Goal: Task Accomplishment & Management: Use online tool/utility

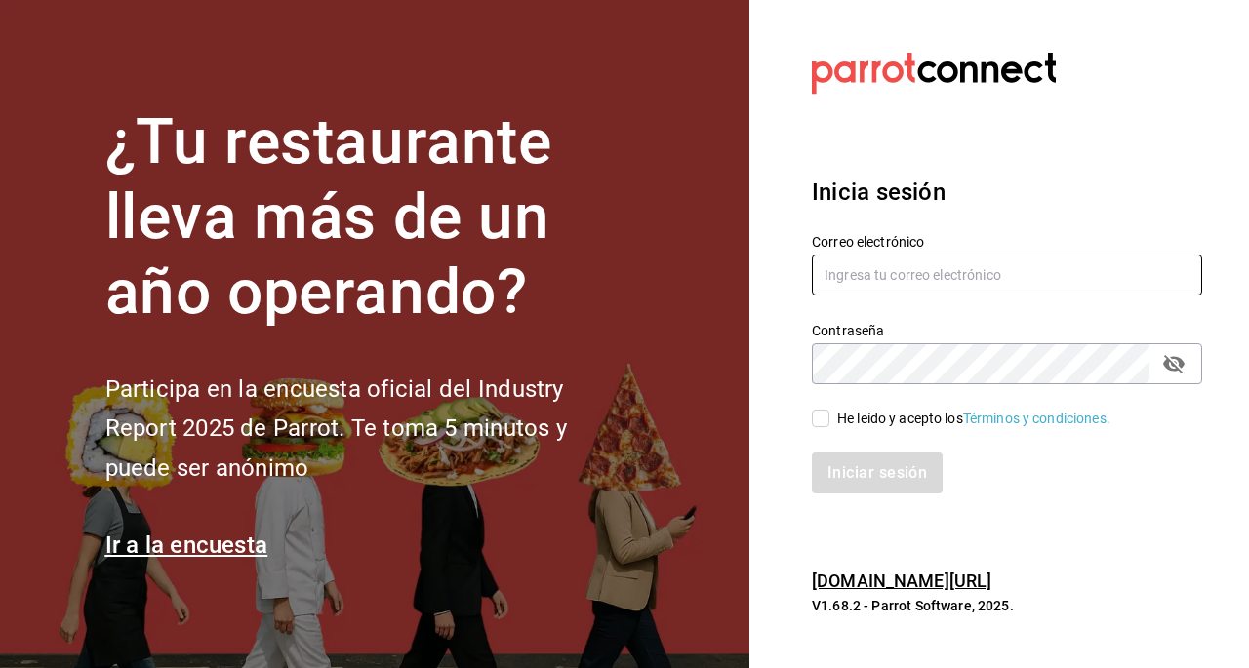
type input "thehappybox@satelite.com"
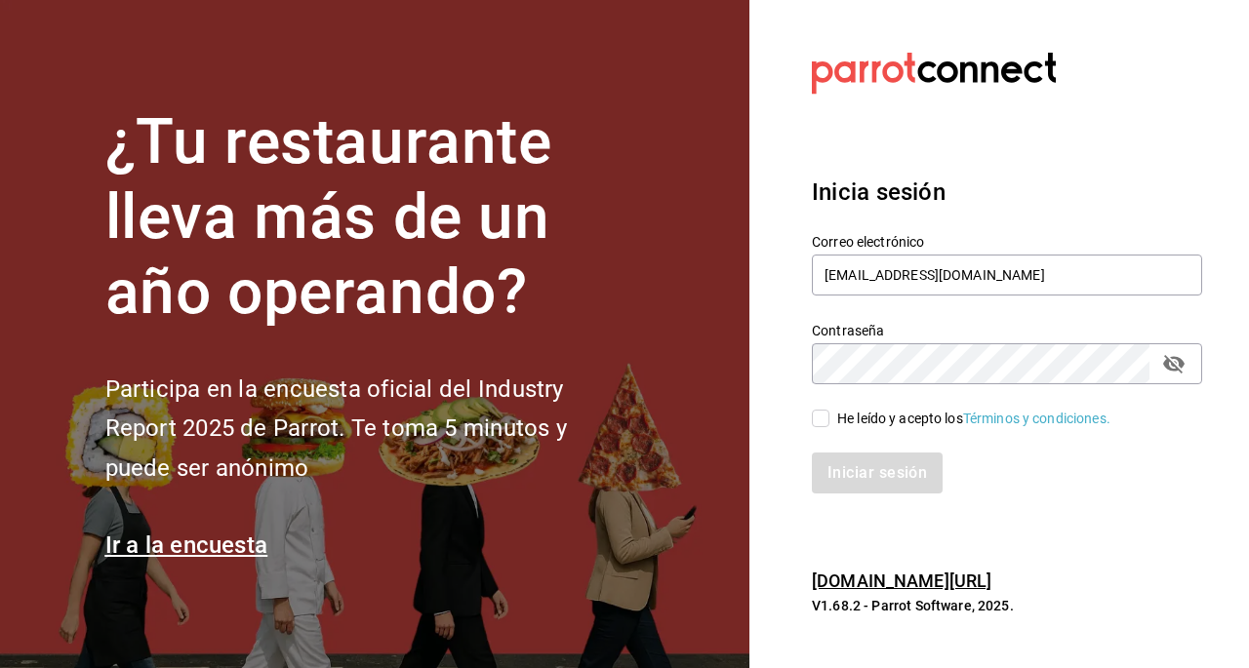
click at [814, 417] on input "He leído y acepto los Términos y condiciones." at bounding box center [821, 419] width 18 height 18
checkbox input "true"
click at [882, 479] on button "Iniciar sesión" at bounding box center [878, 473] width 133 height 41
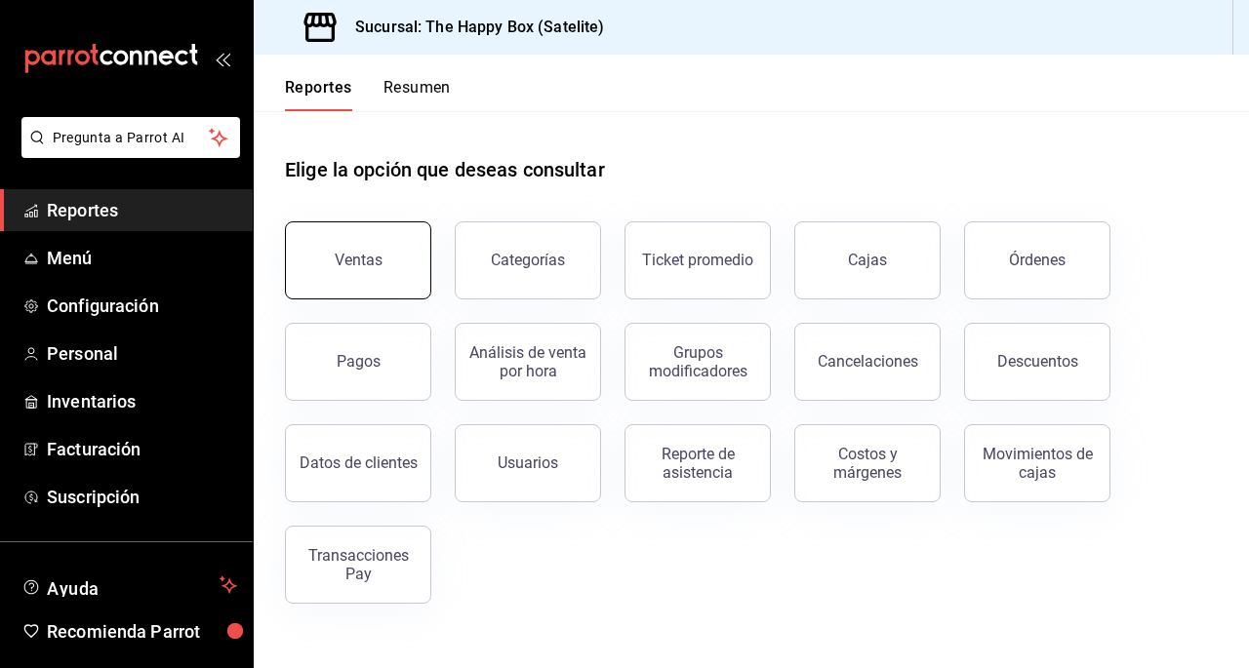
click at [338, 245] on button "Ventas" at bounding box center [358, 260] width 146 height 78
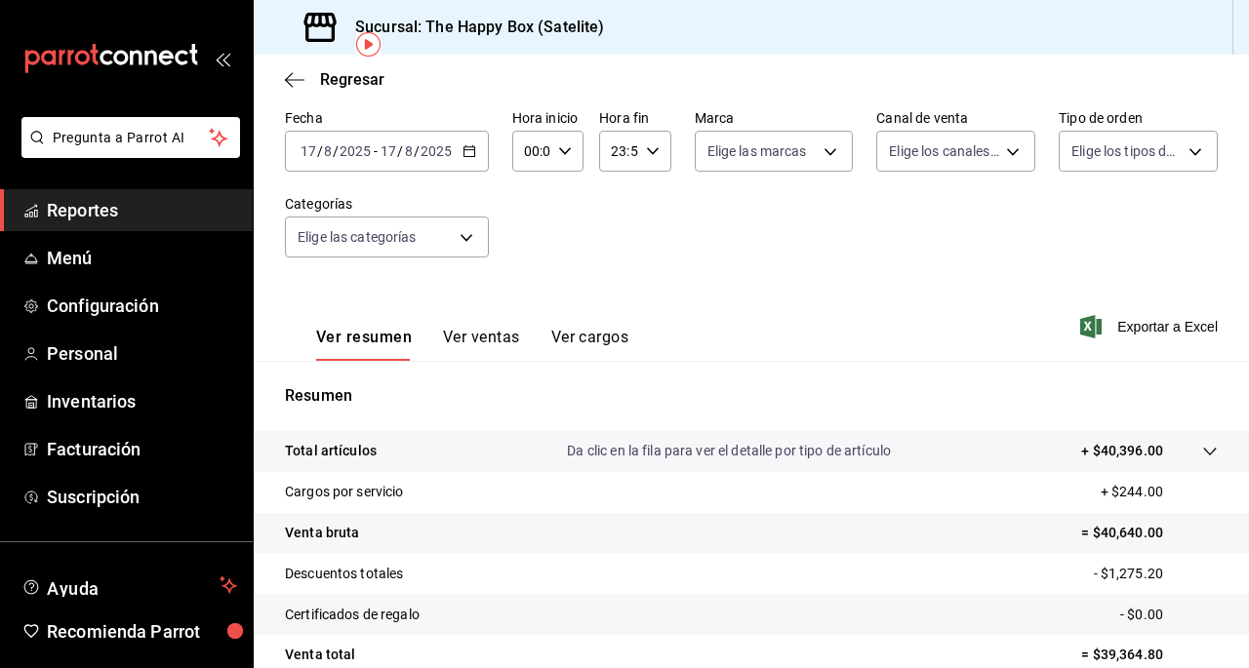
scroll to position [90, 0]
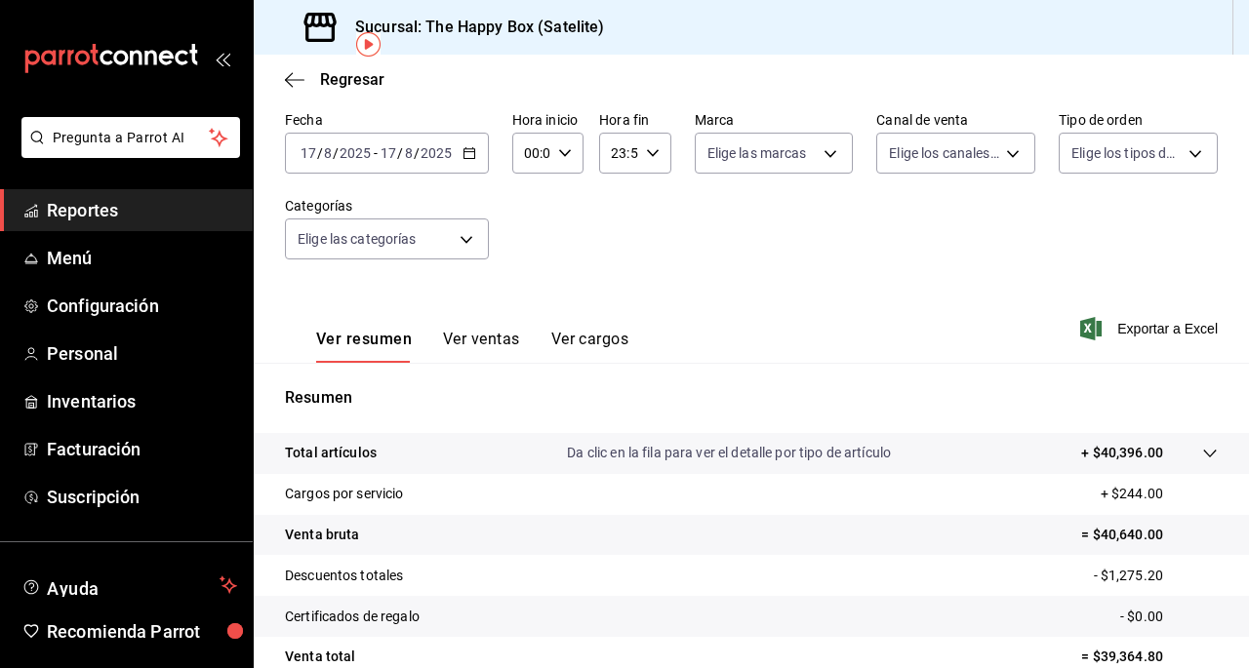
click at [488, 350] on button "Ver ventas" at bounding box center [481, 346] width 77 height 33
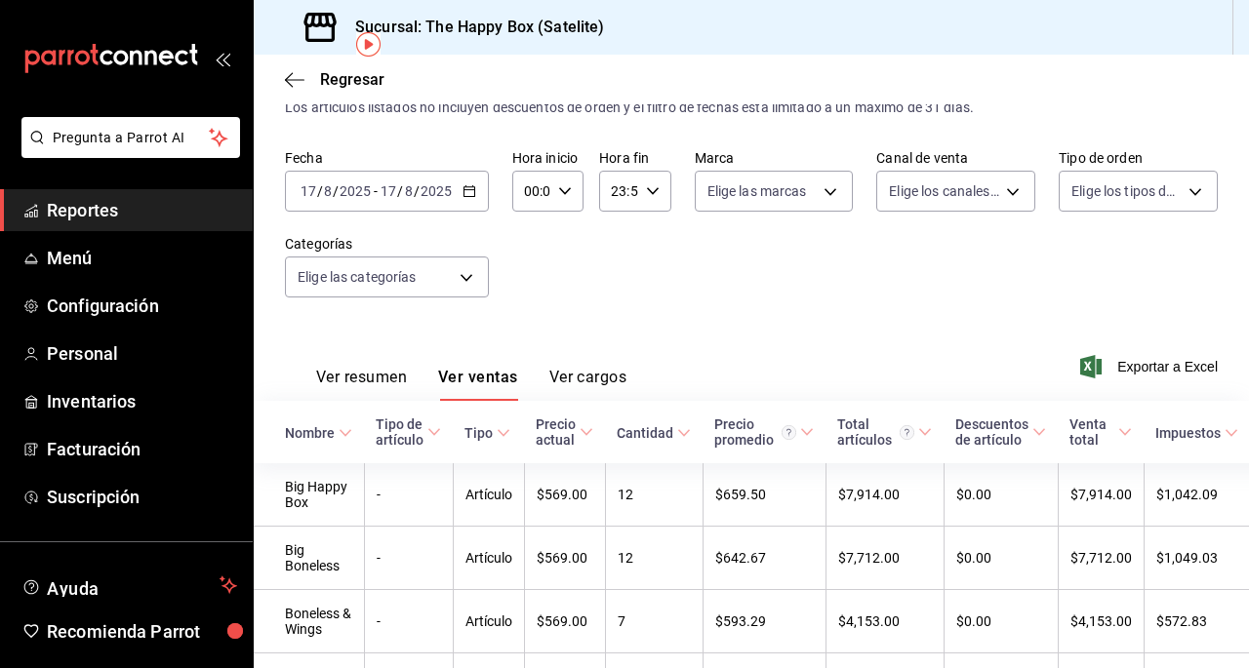
scroll to position [90, 0]
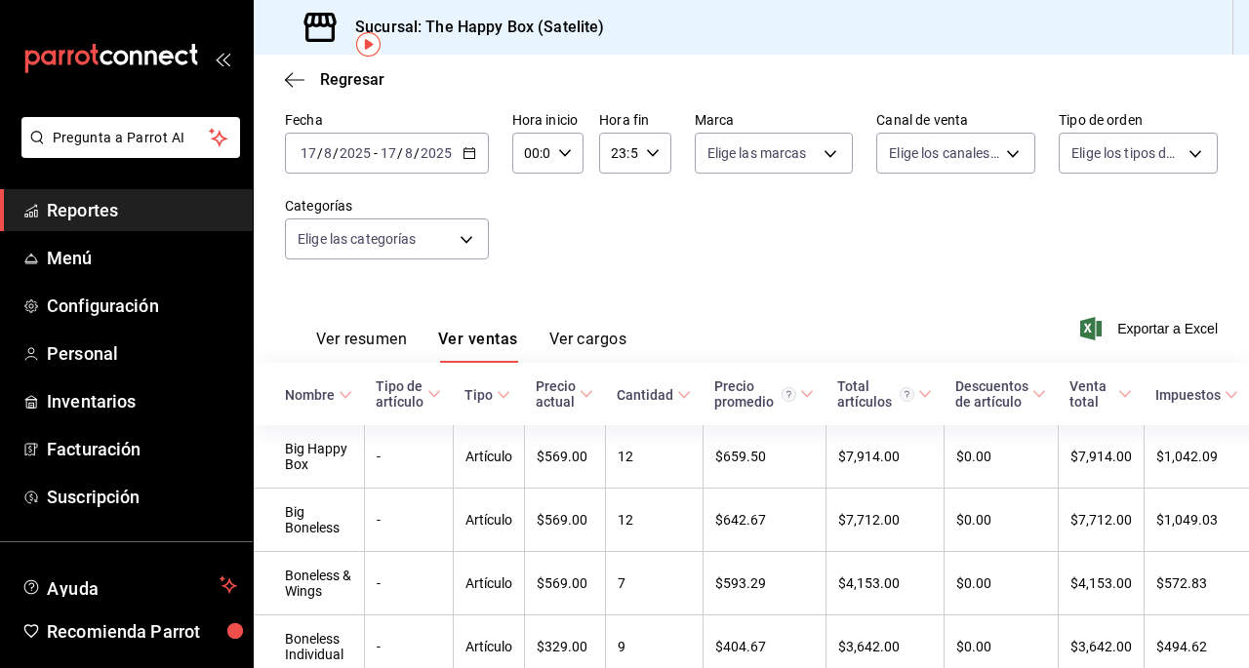
click at [338, 349] on button "Ver resumen" at bounding box center [361, 346] width 91 height 33
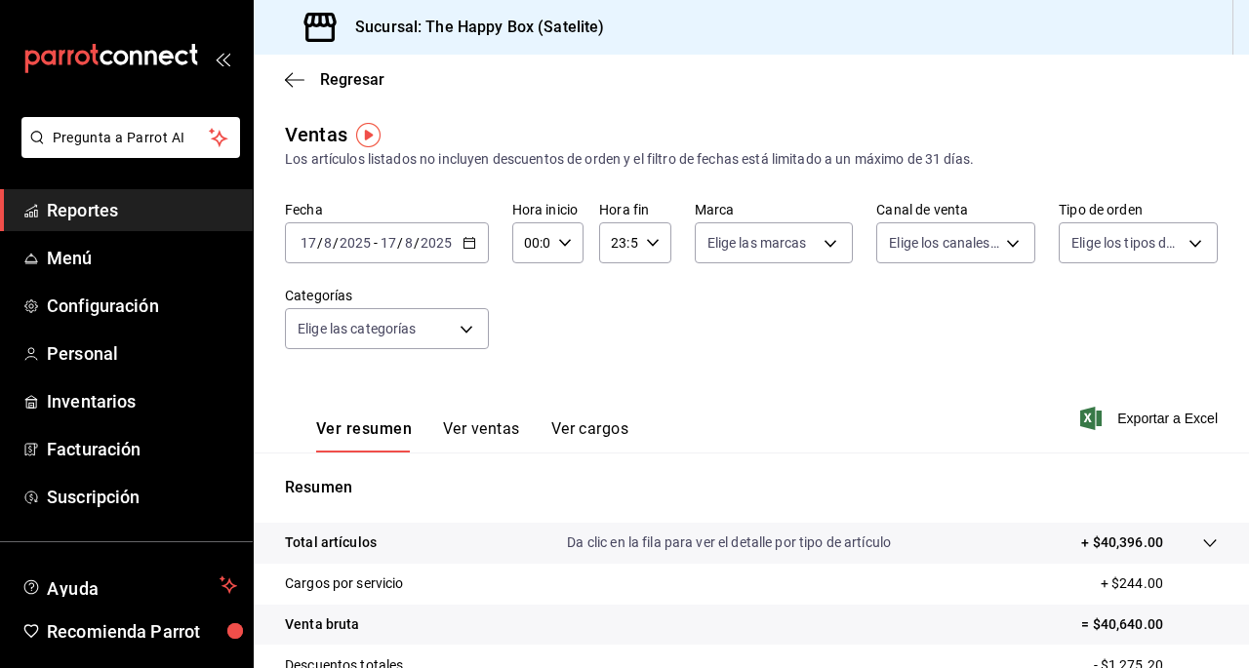
click at [492, 431] on button "Ver ventas" at bounding box center [481, 435] width 77 height 33
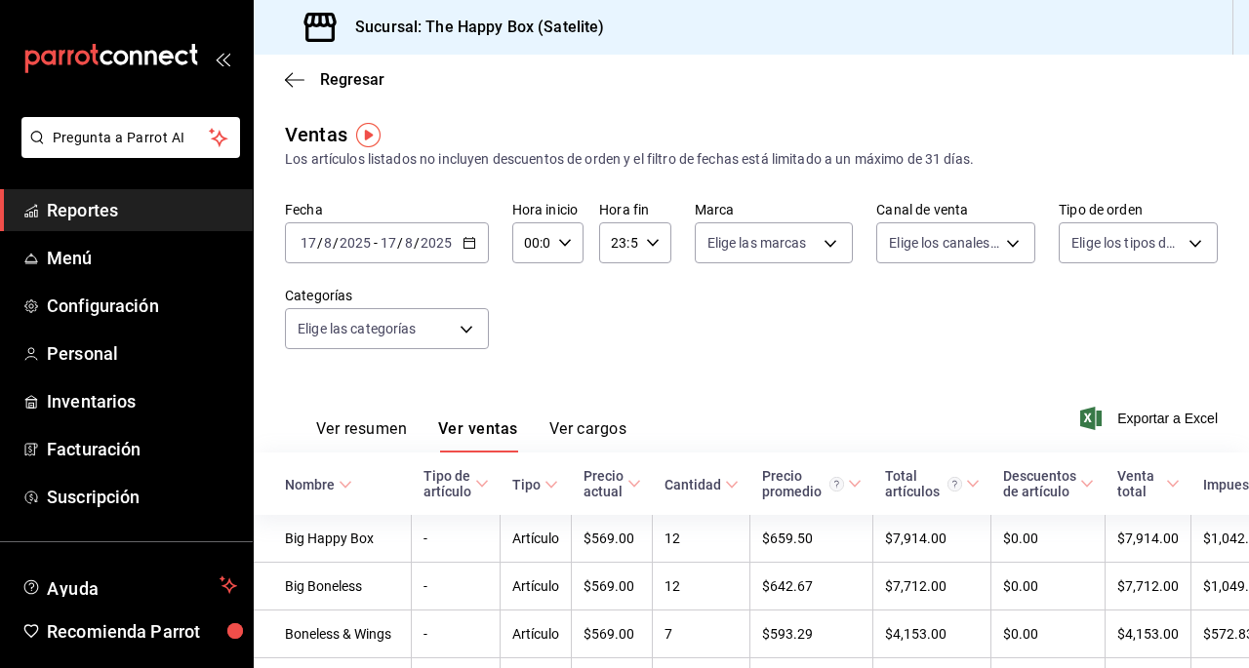
click at [590, 421] on button "Ver cargos" at bounding box center [588, 435] width 78 height 33
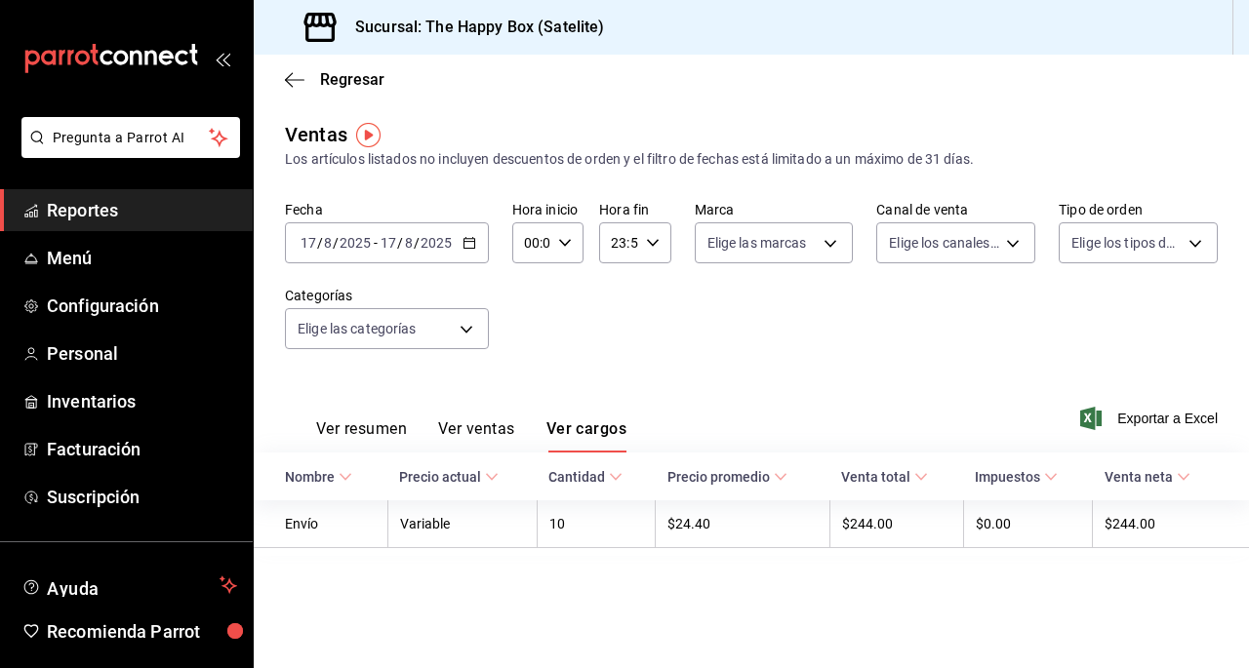
click at [440, 423] on button "Ver ventas" at bounding box center [476, 435] width 77 height 33
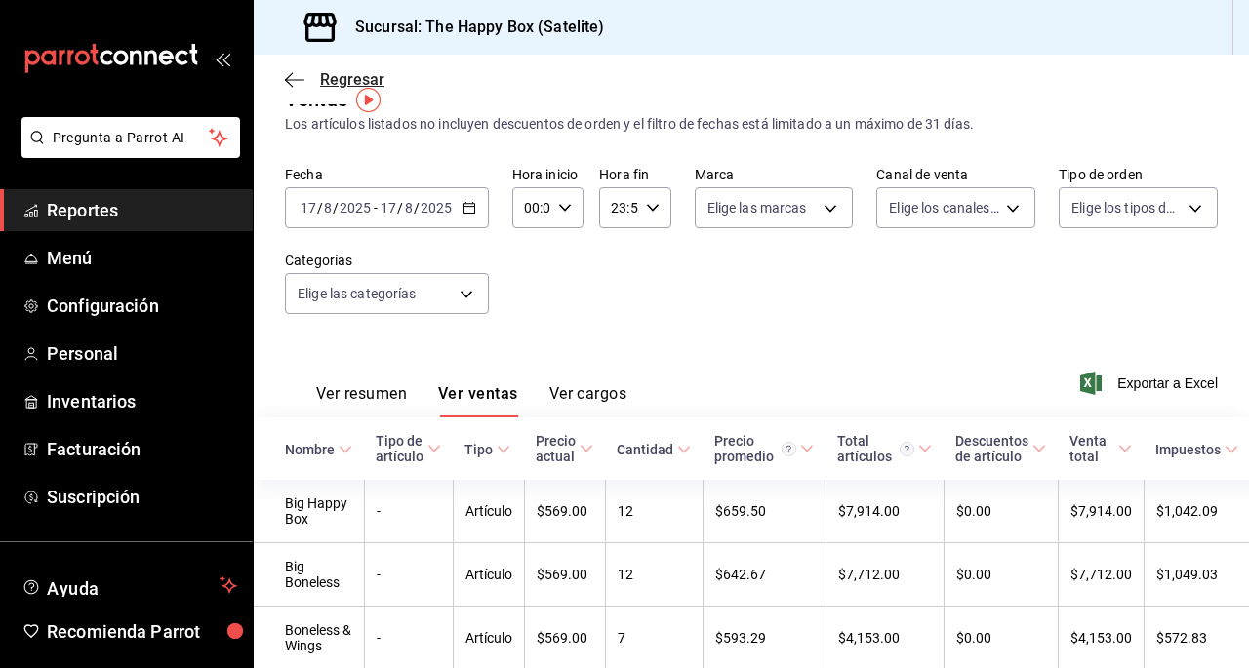
click at [306, 81] on span "Regresar" at bounding box center [334, 79] width 99 height 19
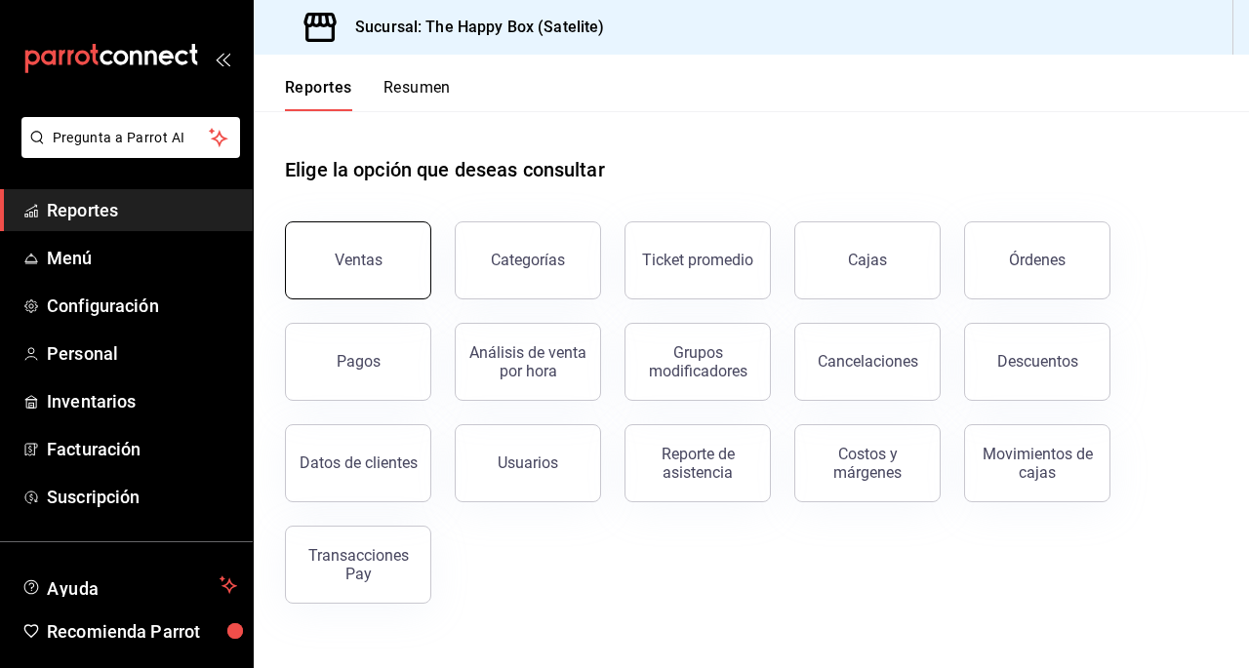
click at [349, 259] on div "Ventas" at bounding box center [359, 260] width 48 height 19
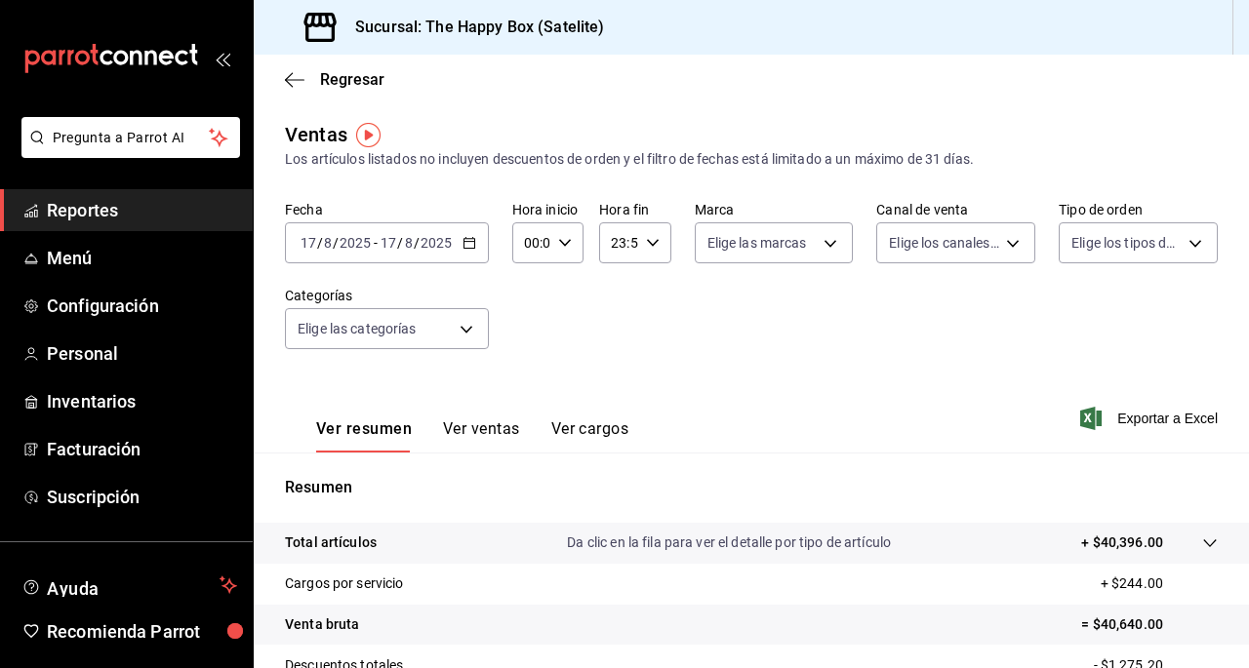
click at [462, 237] on icon "button" at bounding box center [469, 243] width 14 height 14
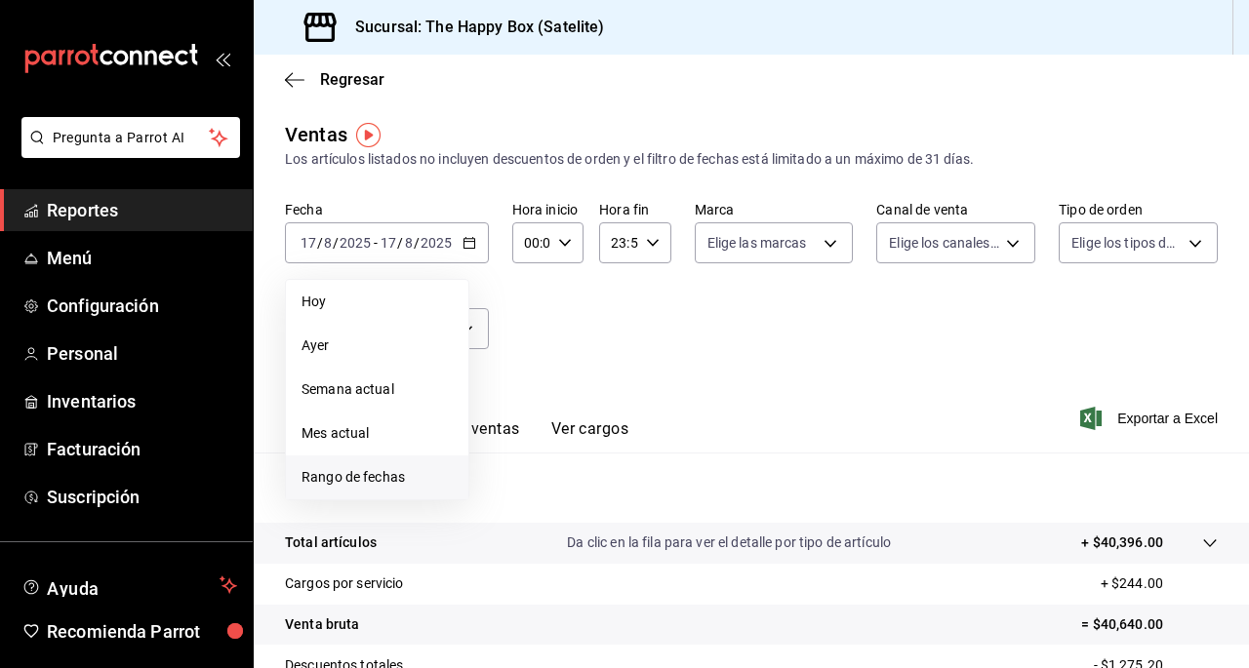
click at [365, 485] on span "Rango de fechas" at bounding box center [376, 477] width 151 height 20
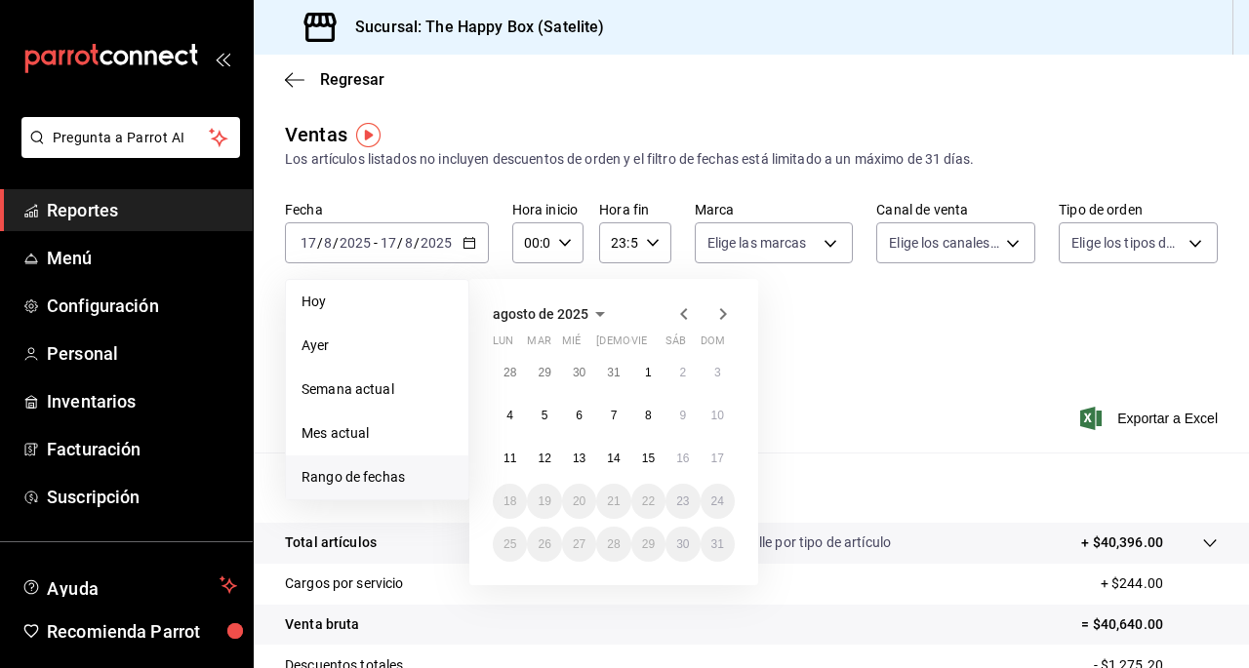
click at [684, 312] on icon "button" at bounding box center [683, 314] width 7 height 12
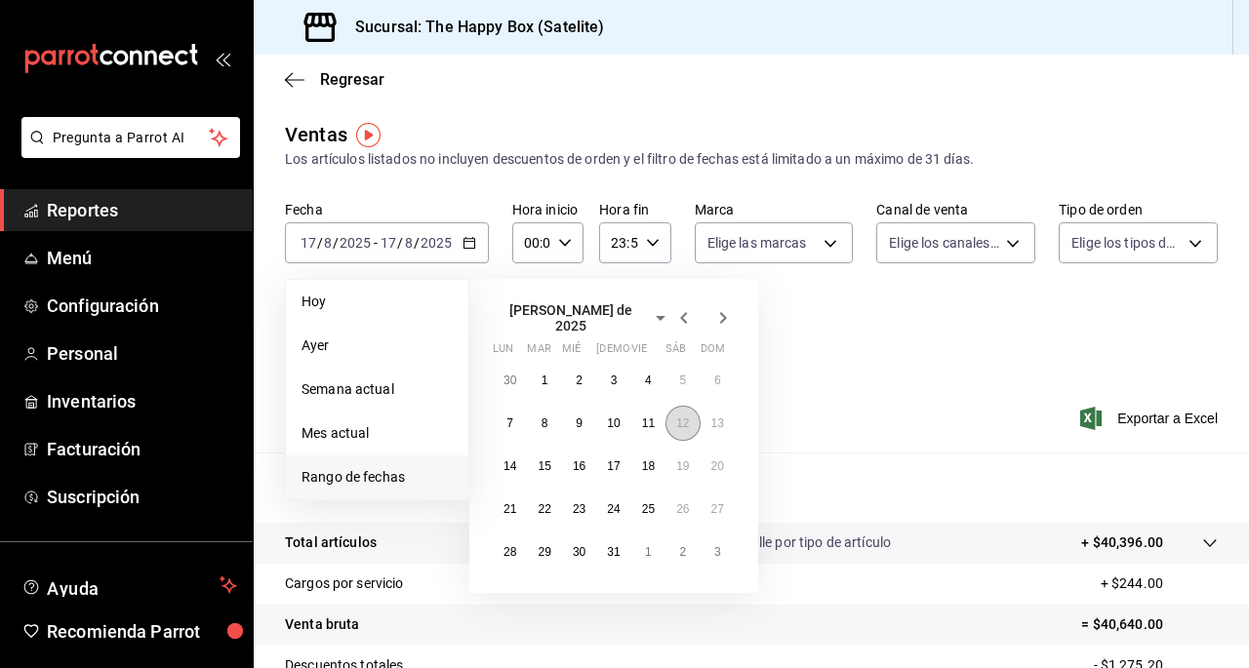
click at [674, 420] on button "12" at bounding box center [682, 423] width 34 height 35
click at [729, 314] on icon "button" at bounding box center [722, 317] width 23 height 23
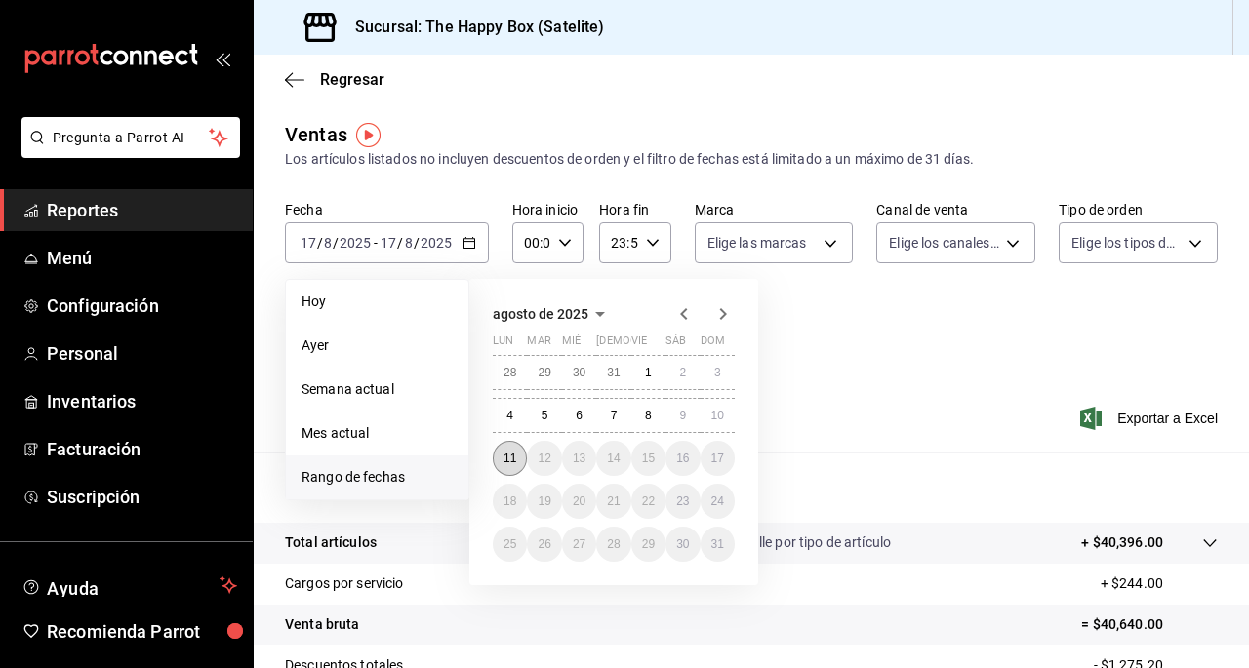
click at [522, 454] on button "11" at bounding box center [510, 458] width 34 height 35
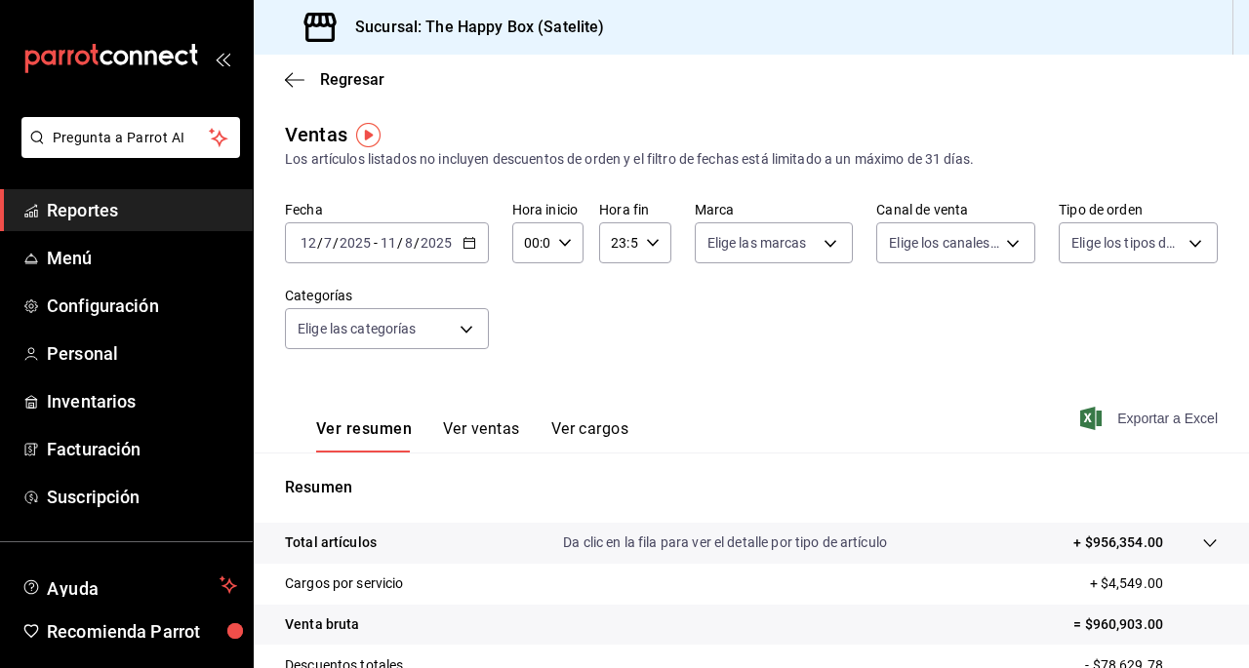
click at [1161, 418] on span "Exportar a Excel" at bounding box center [1151, 418] width 134 height 23
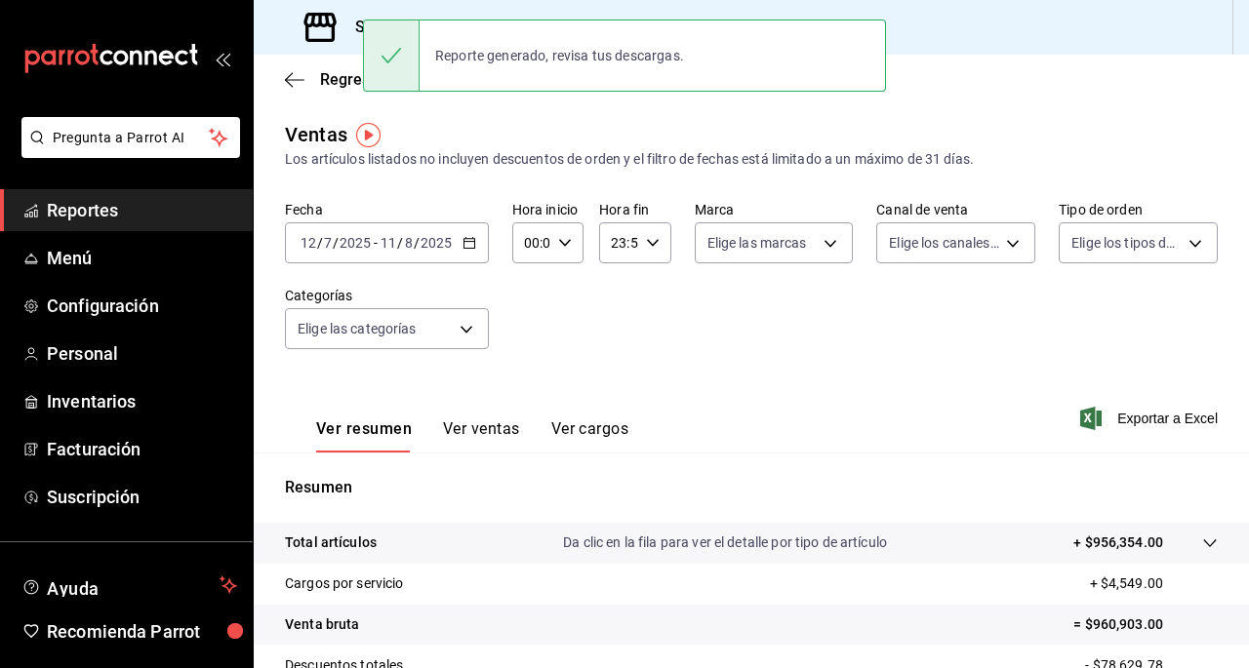
click at [465, 242] on \(Stroke\) "button" at bounding box center [468, 241] width 11 height 1
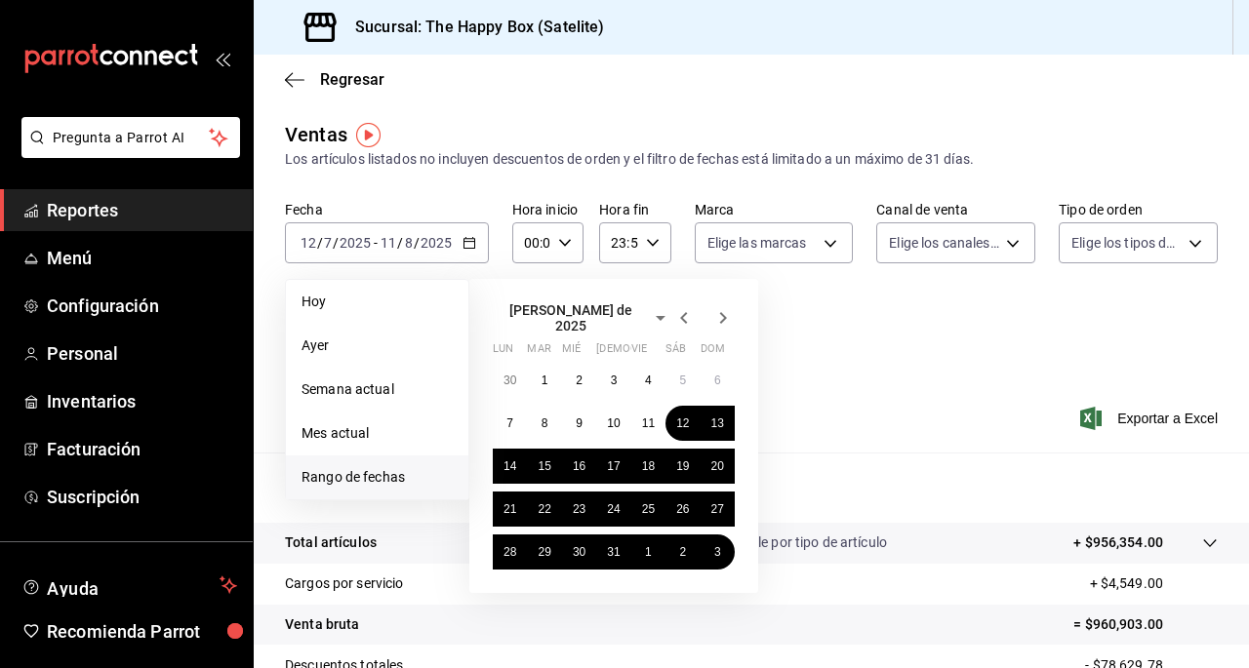
click at [727, 320] on icon "button" at bounding box center [722, 317] width 23 height 23
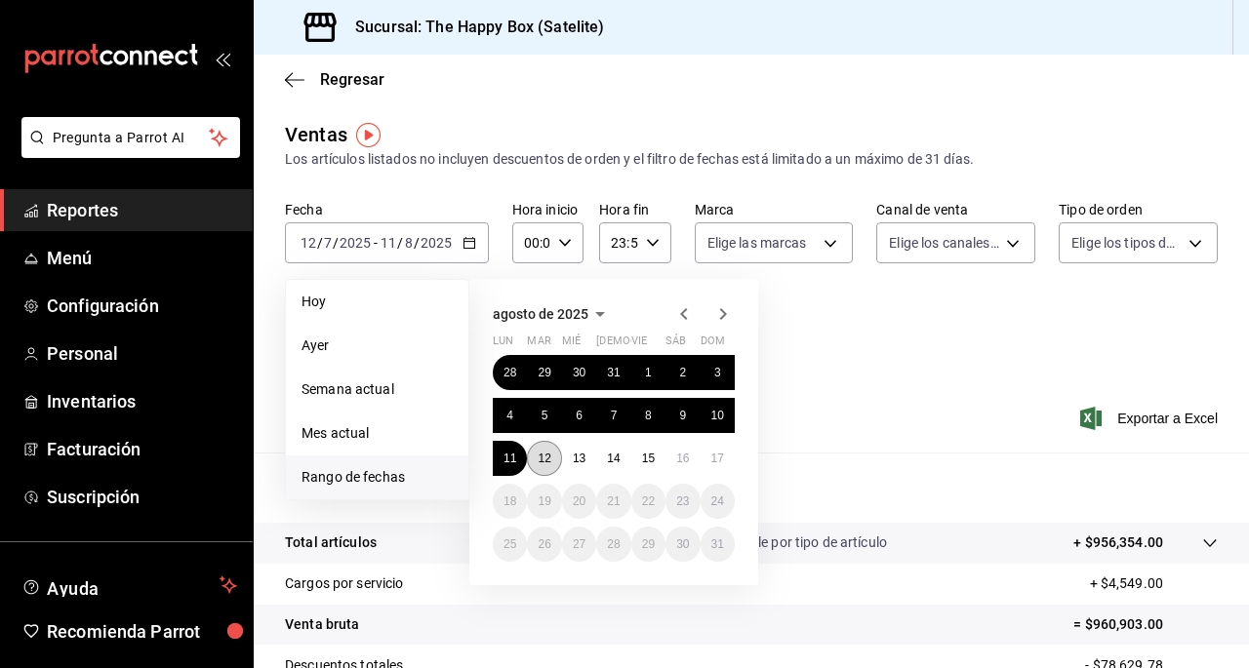
click at [547, 454] on abbr "12" at bounding box center [543, 459] width 13 height 14
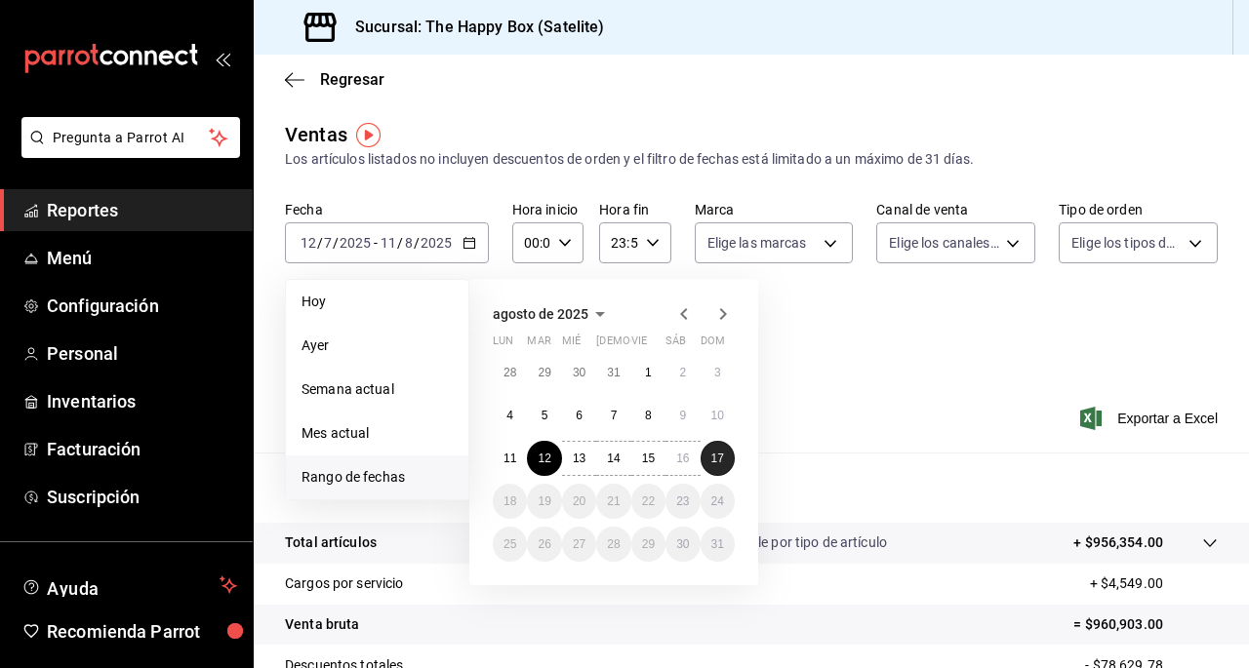
click at [720, 463] on abbr "17" at bounding box center [717, 459] width 13 height 14
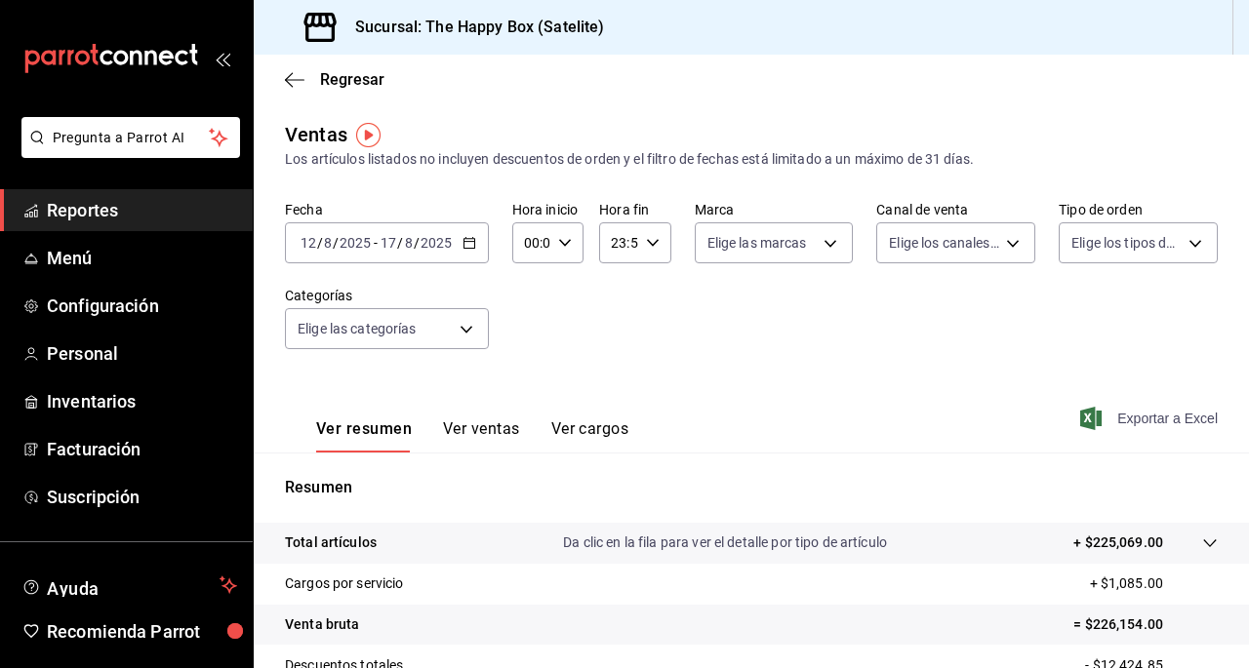
click at [1112, 422] on span "Exportar a Excel" at bounding box center [1151, 418] width 134 height 23
click at [295, 79] on icon "button" at bounding box center [295, 80] width 20 height 18
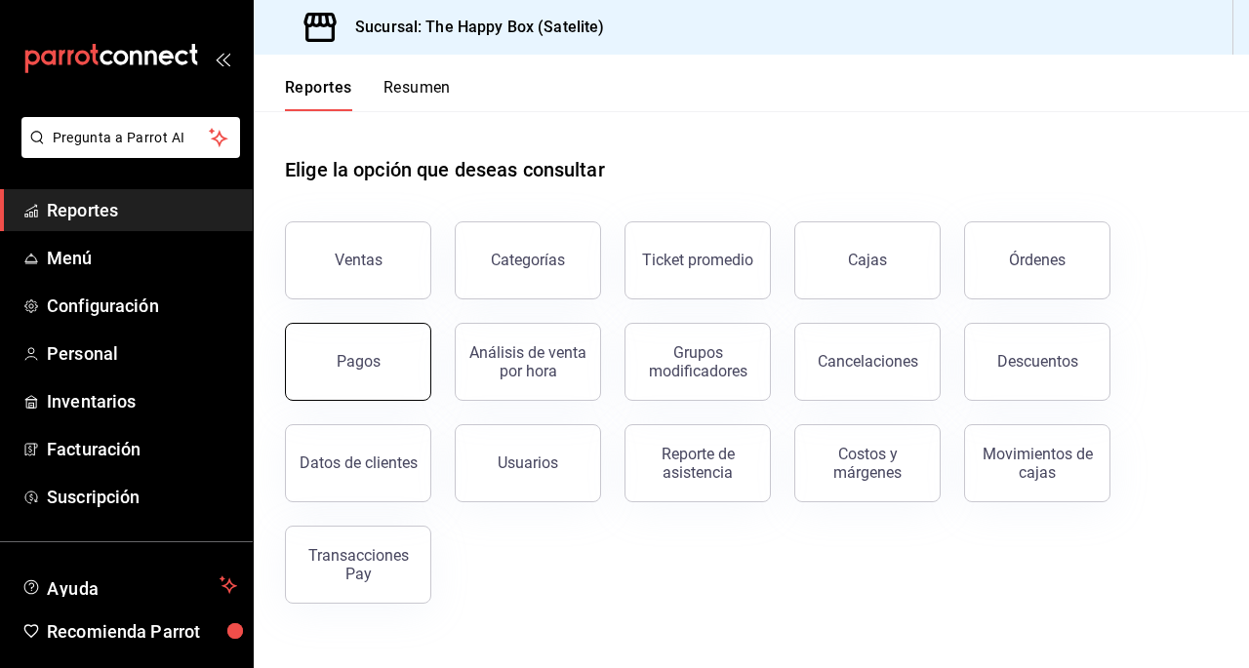
click at [361, 376] on button "Pagos" at bounding box center [358, 362] width 146 height 78
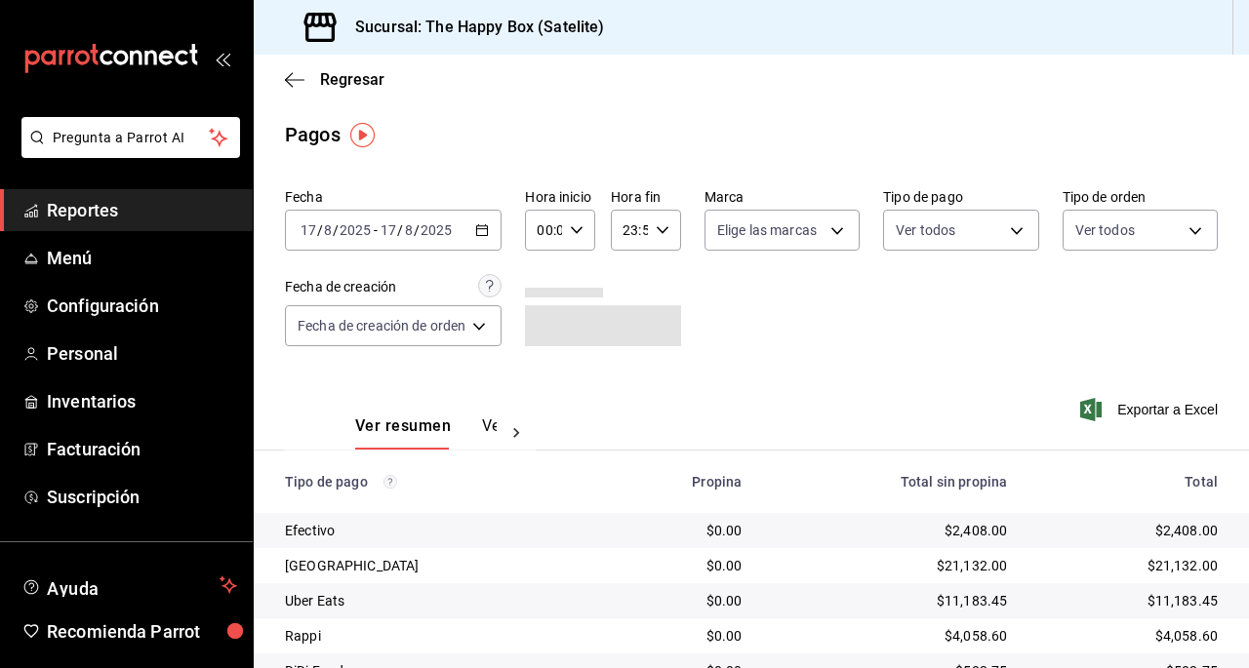
click at [488, 228] on icon "button" at bounding box center [482, 230] width 14 height 14
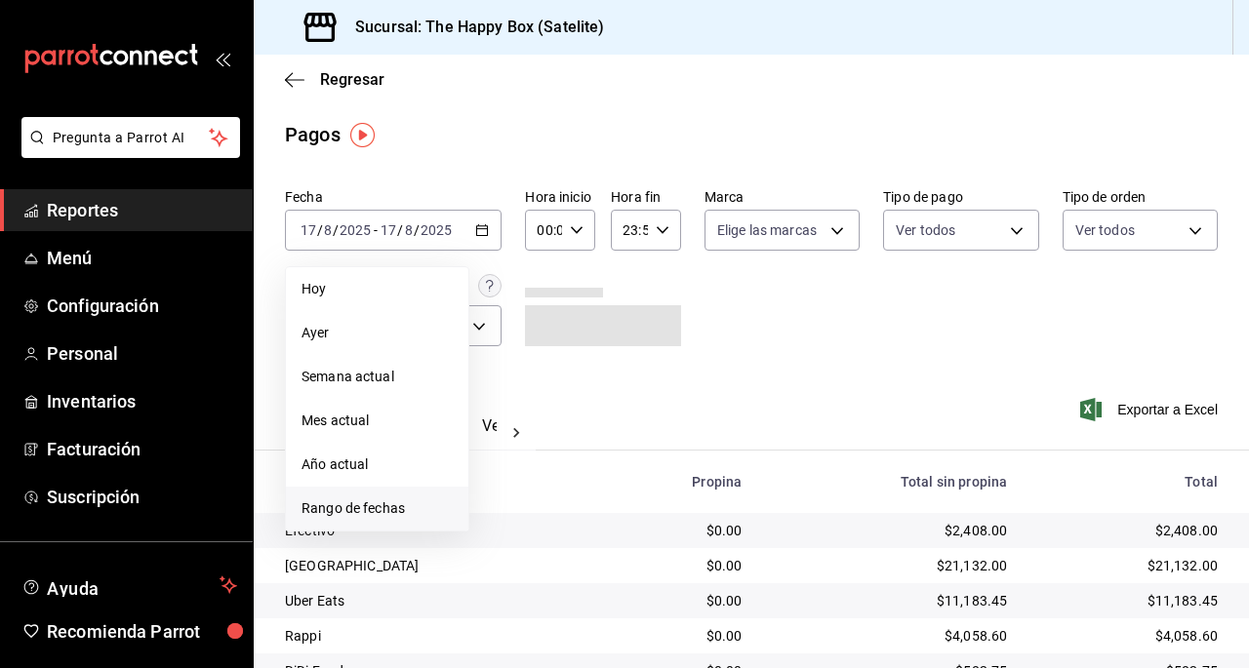
click at [332, 506] on span "Rango de fechas" at bounding box center [376, 508] width 151 height 20
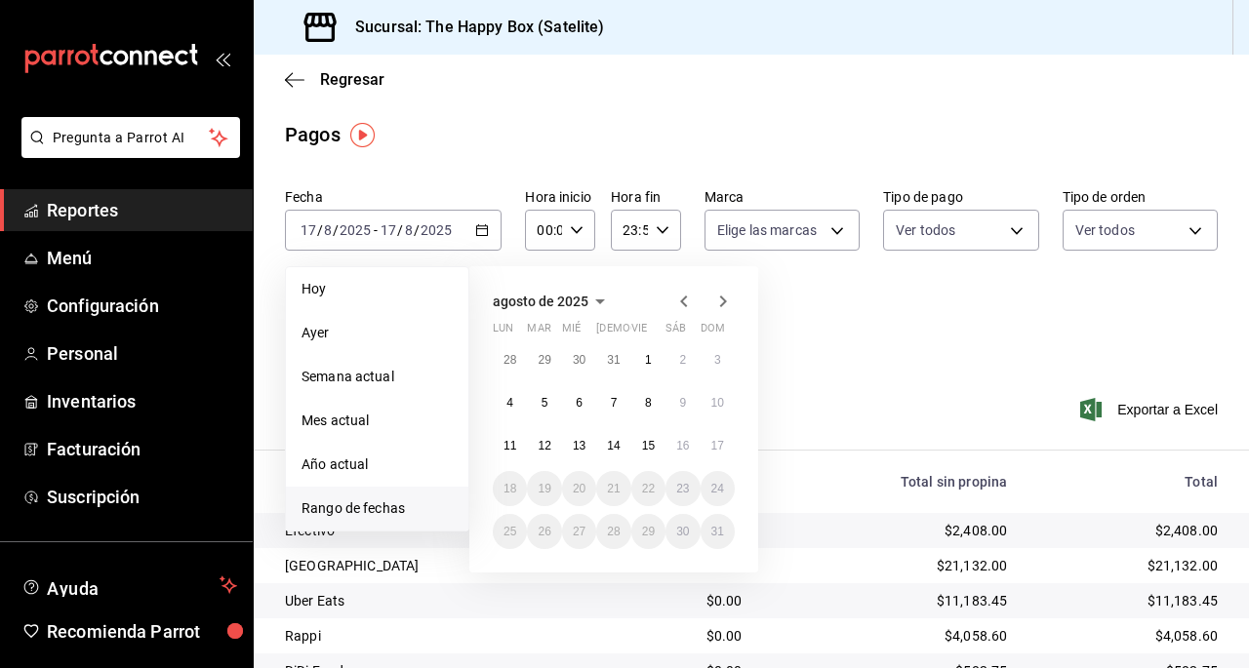
click at [687, 305] on icon "button" at bounding box center [683, 302] width 7 height 12
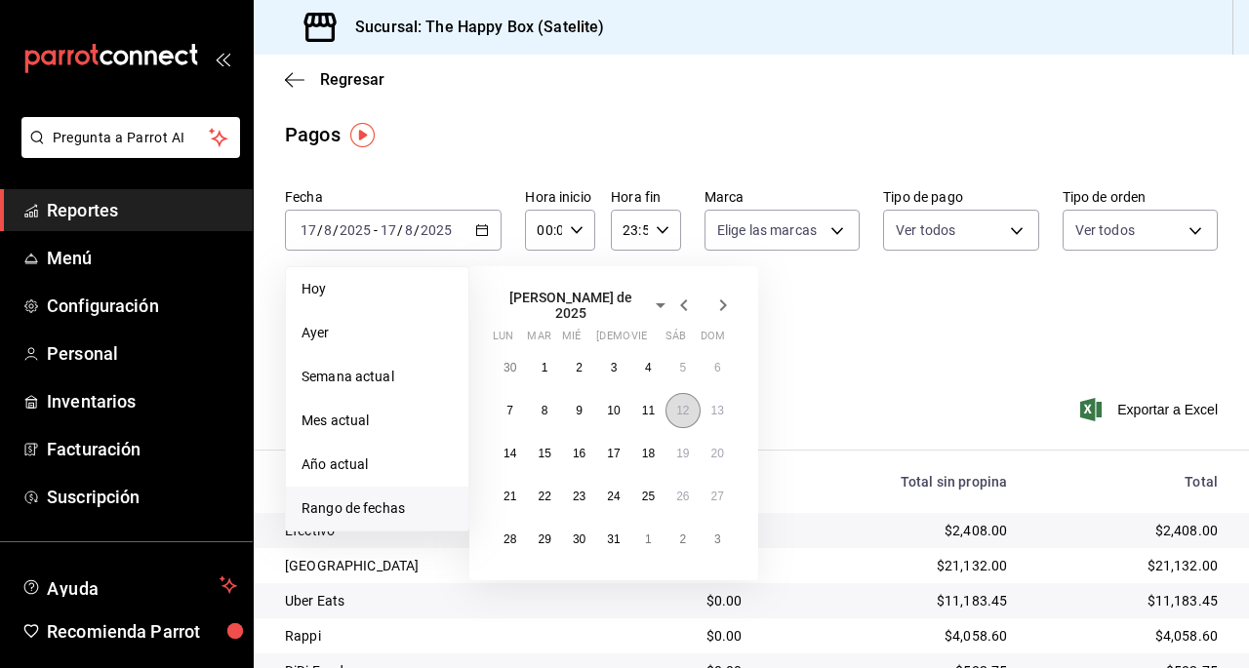
click at [691, 399] on button "12" at bounding box center [682, 410] width 34 height 35
click at [727, 299] on icon "button" at bounding box center [722, 305] width 23 height 23
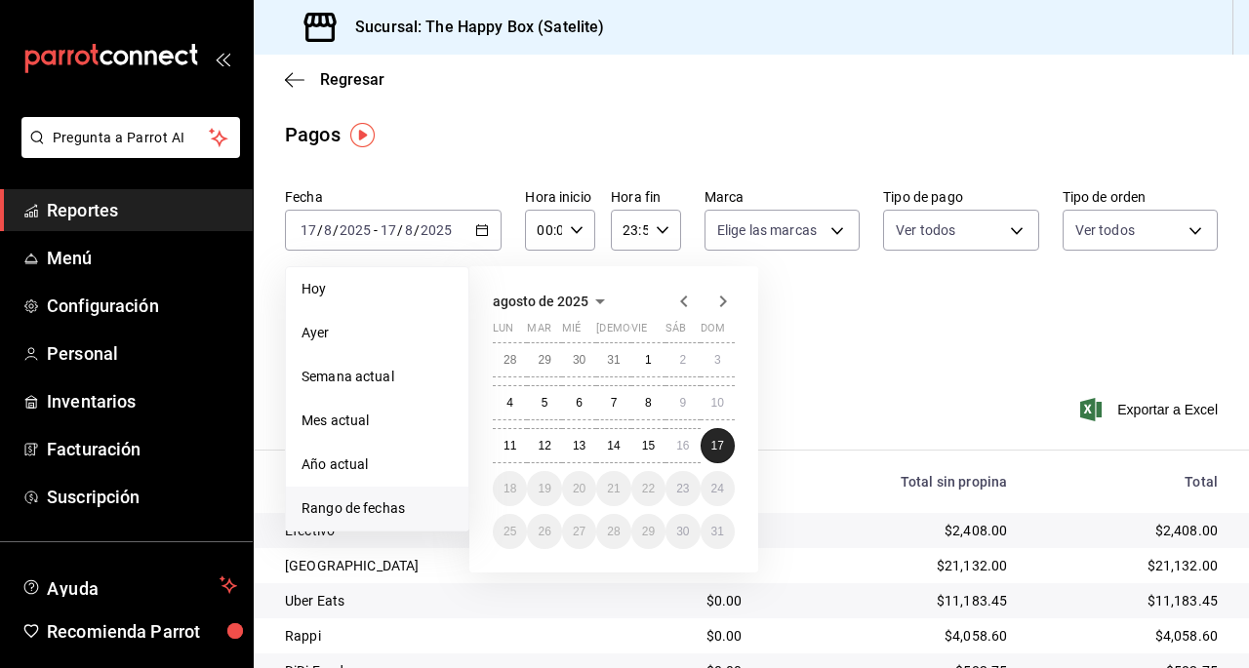
click at [713, 444] on abbr "17" at bounding box center [717, 446] width 13 height 14
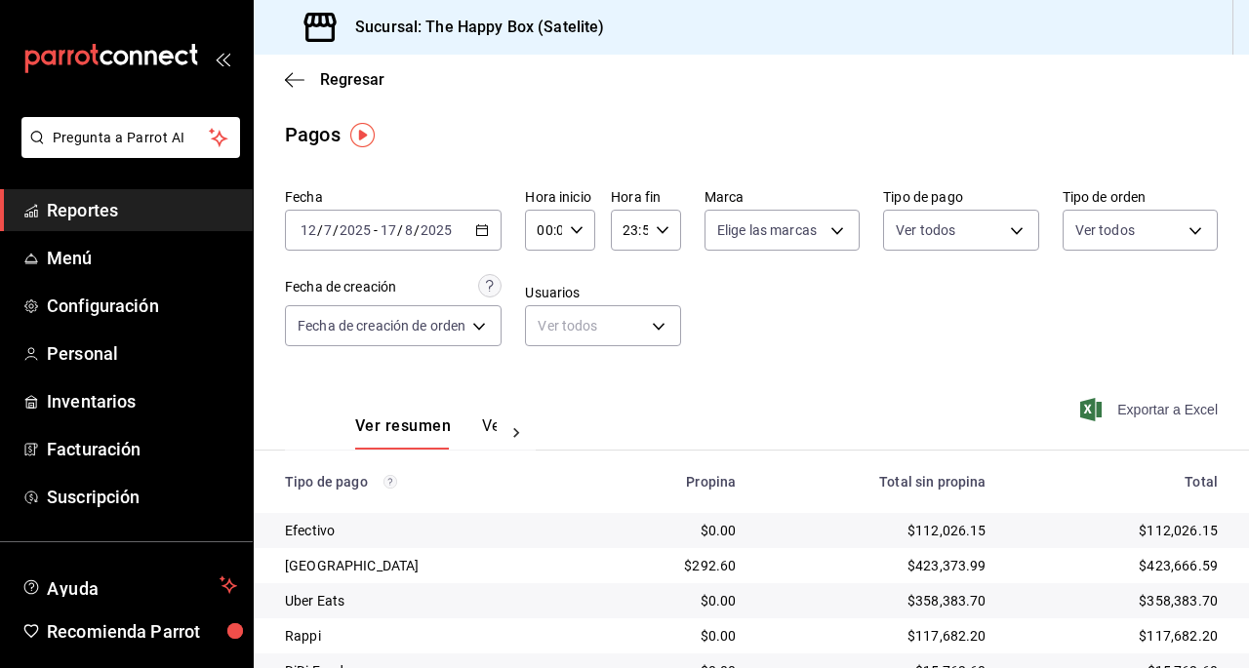
click at [1130, 407] on span "Exportar a Excel" at bounding box center [1151, 409] width 134 height 23
click at [287, 79] on icon "button" at bounding box center [295, 80] width 20 height 18
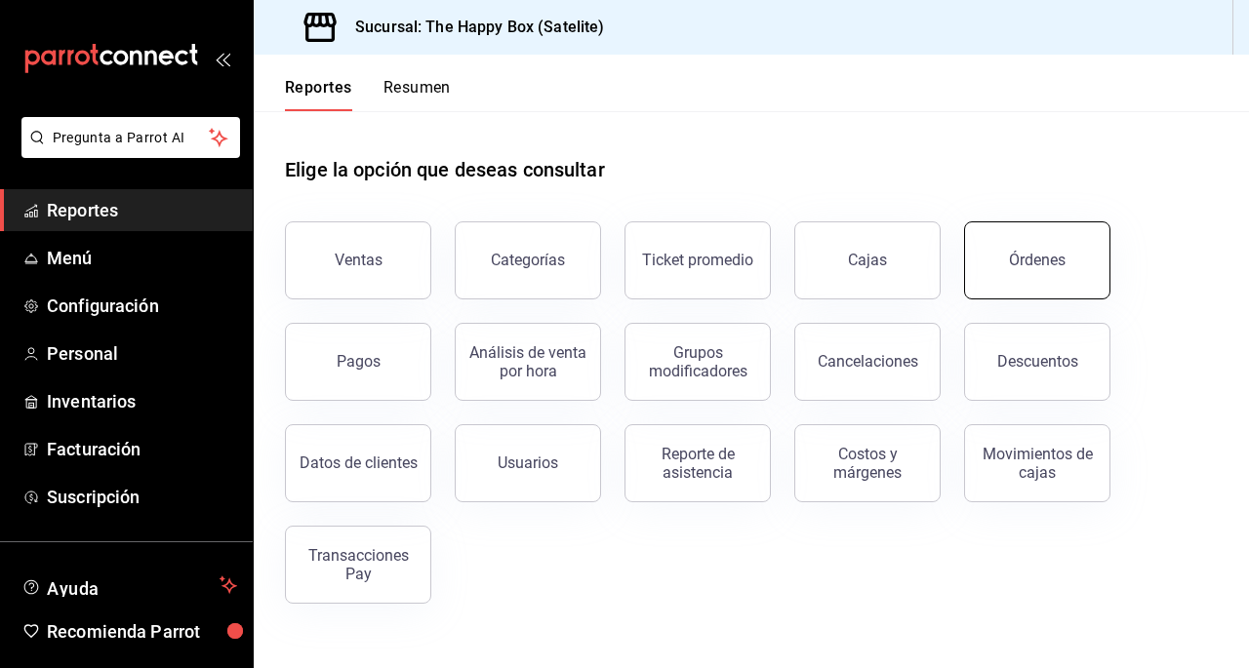
click at [1022, 255] on div "Órdenes" at bounding box center [1037, 260] width 57 height 19
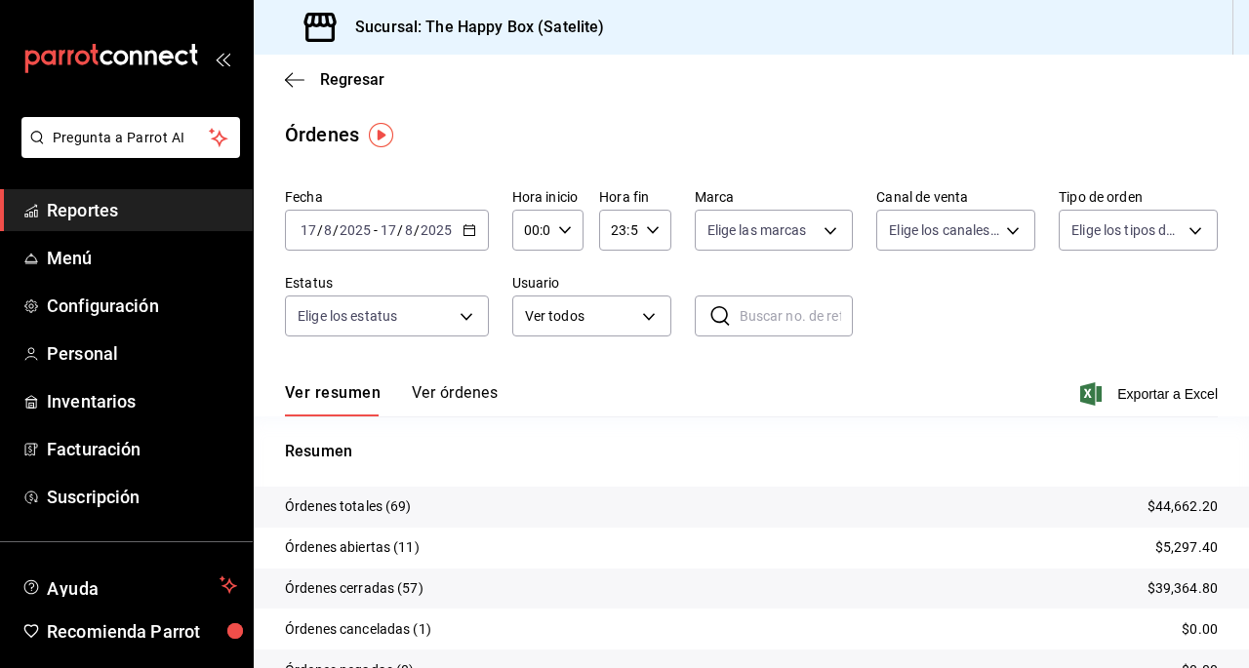
click at [460, 408] on button "Ver órdenes" at bounding box center [455, 399] width 86 height 33
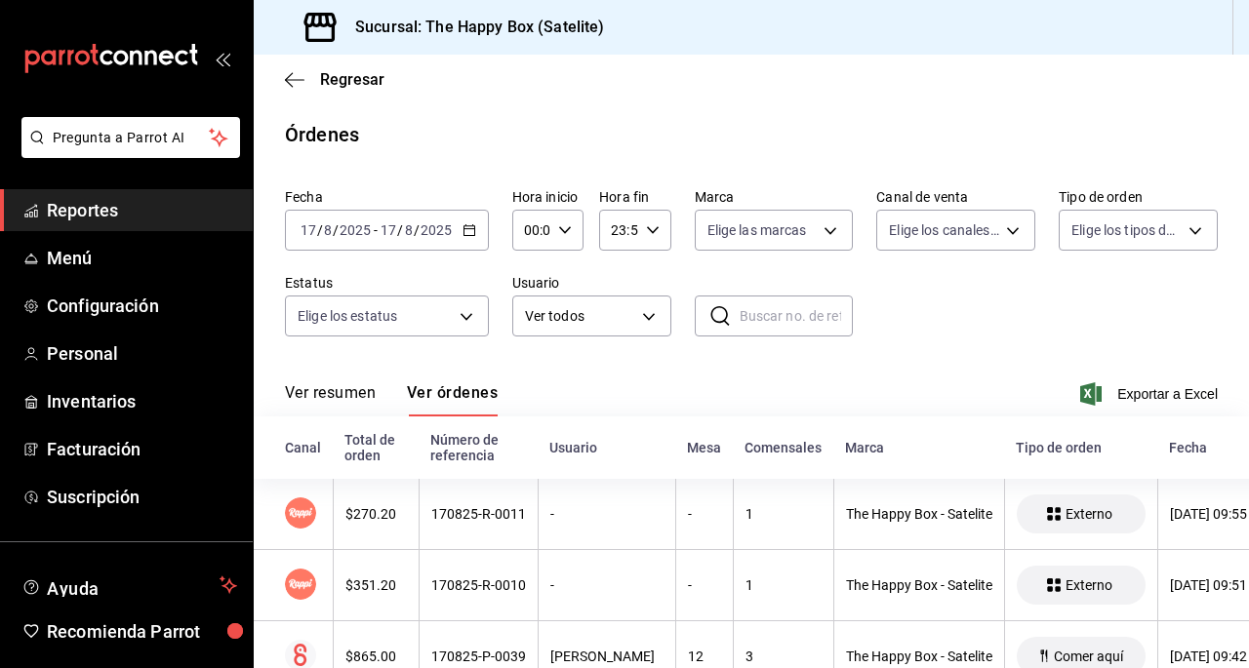
scroll to position [237, 0]
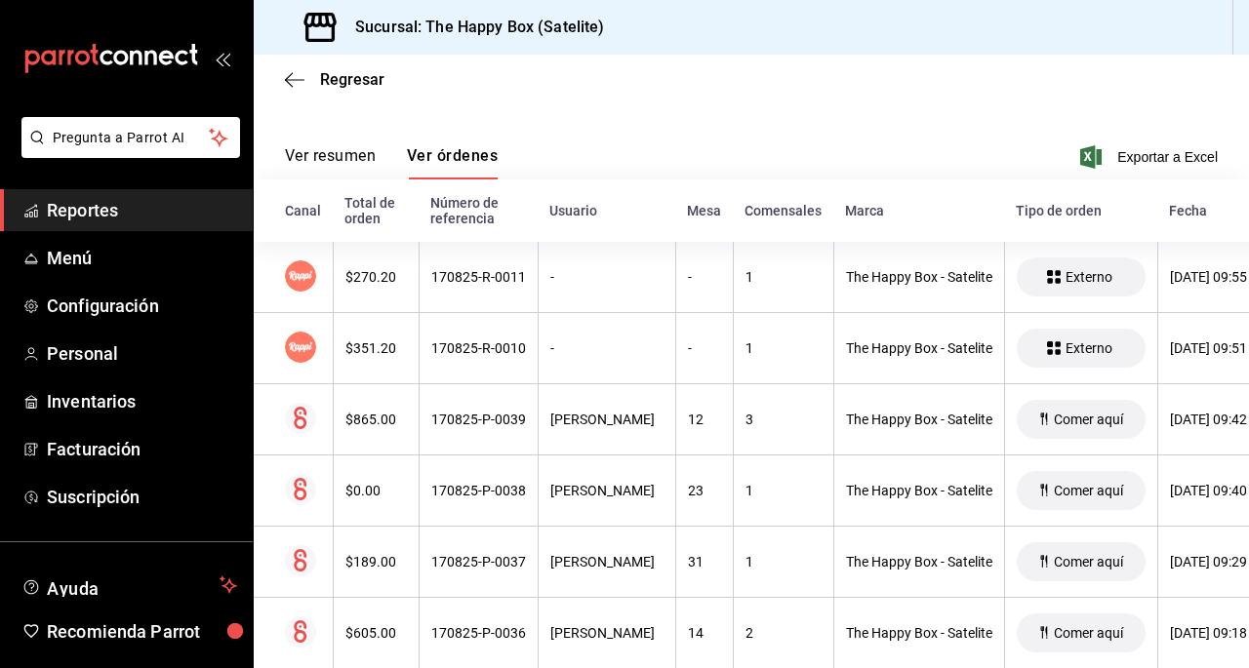
click at [313, 171] on button "Ver resumen" at bounding box center [330, 162] width 91 height 33
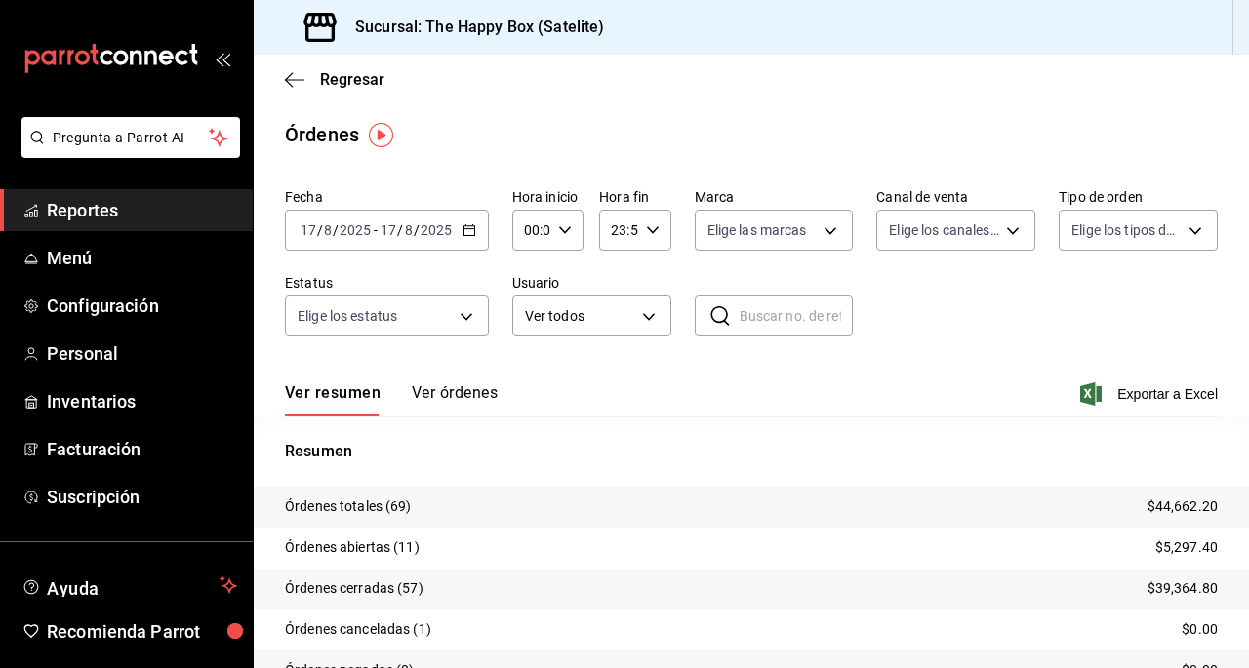
click at [441, 397] on button "Ver órdenes" at bounding box center [455, 399] width 86 height 33
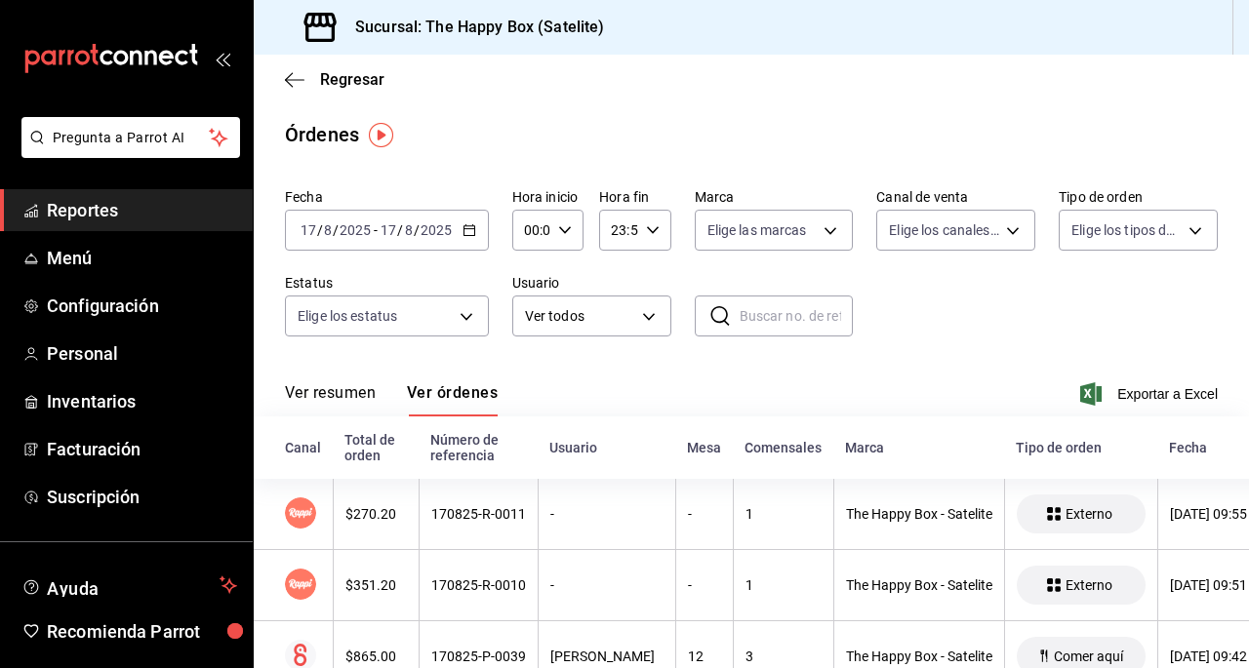
click at [351, 397] on button "Ver resumen" at bounding box center [330, 399] width 91 height 33
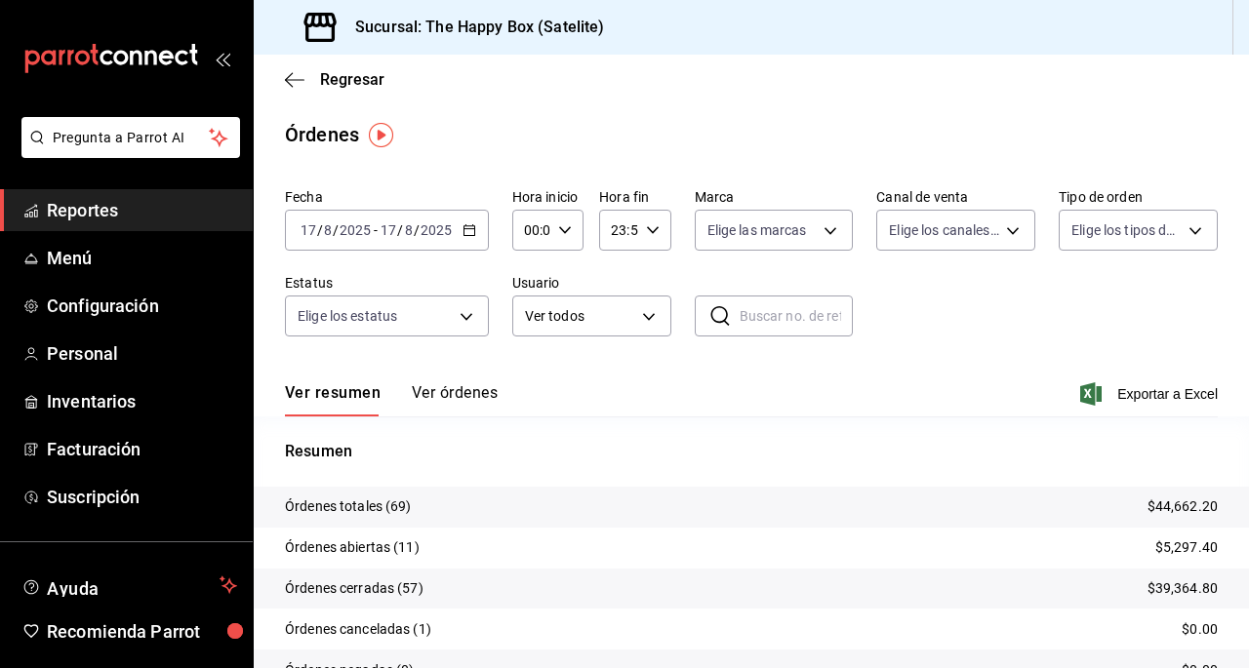
click at [456, 227] on div "[DATE] [DATE] - [DATE] [DATE]" at bounding box center [387, 230] width 204 height 41
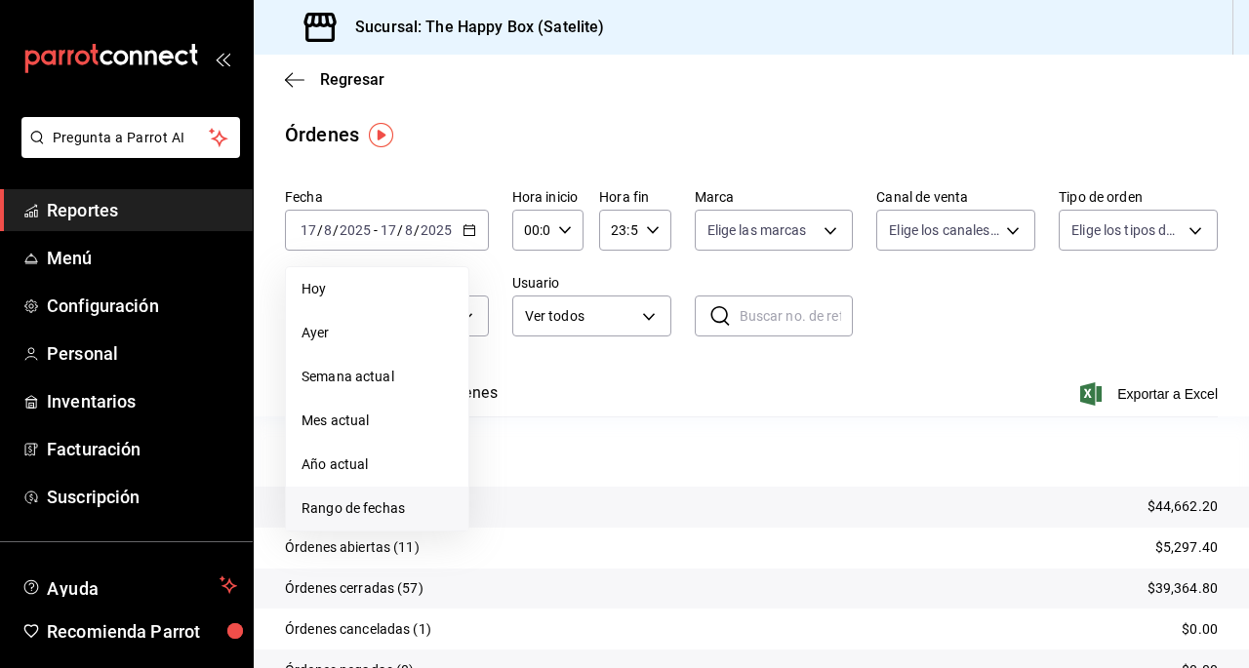
click at [347, 519] on li "Rango de fechas" at bounding box center [377, 509] width 182 height 44
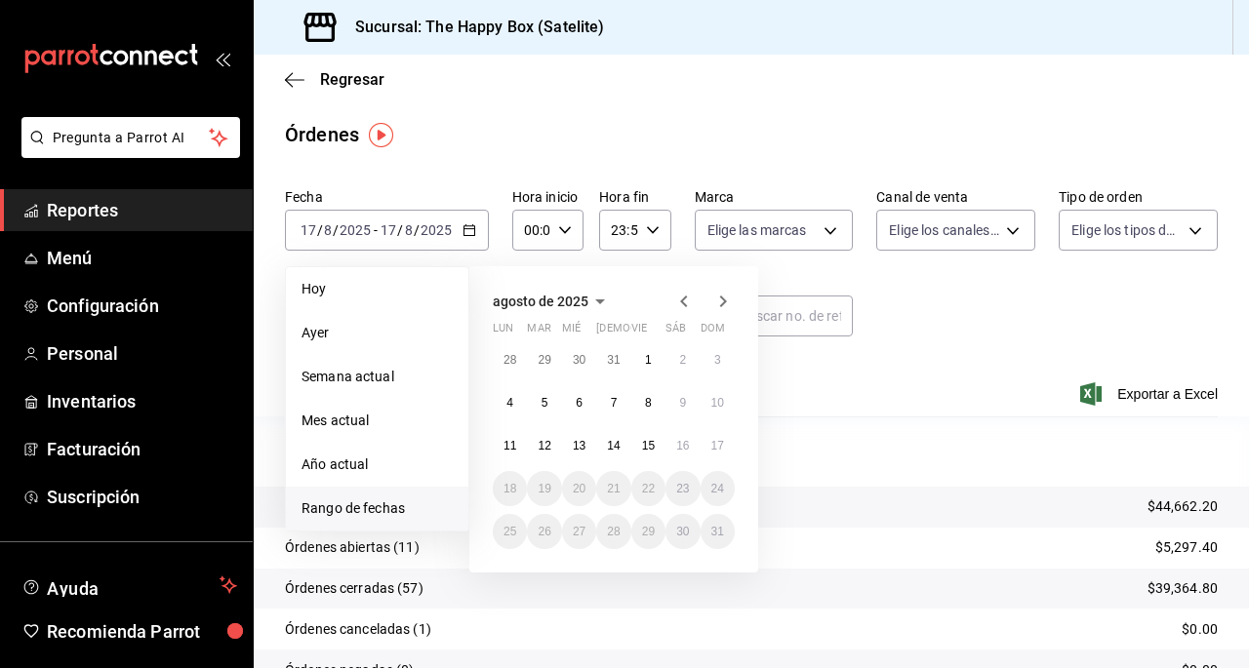
click at [683, 294] on icon "button" at bounding box center [683, 301] width 23 height 23
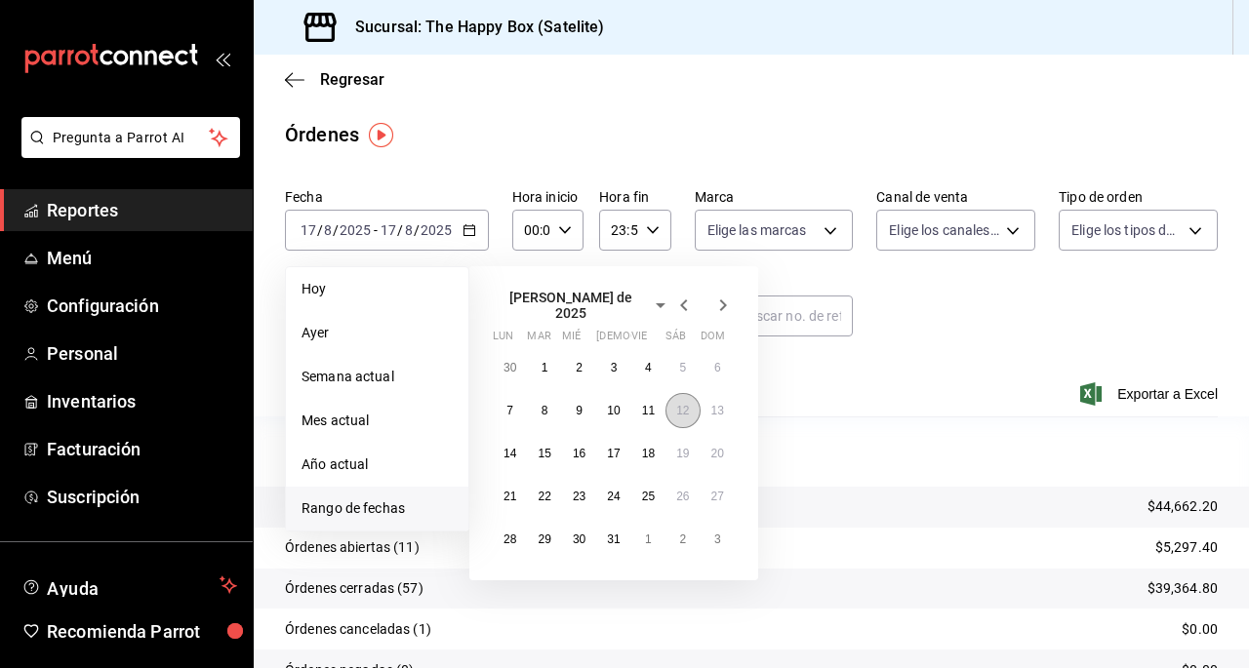
click at [673, 401] on button "12" at bounding box center [682, 410] width 34 height 35
click at [730, 299] on icon "button" at bounding box center [722, 305] width 23 height 23
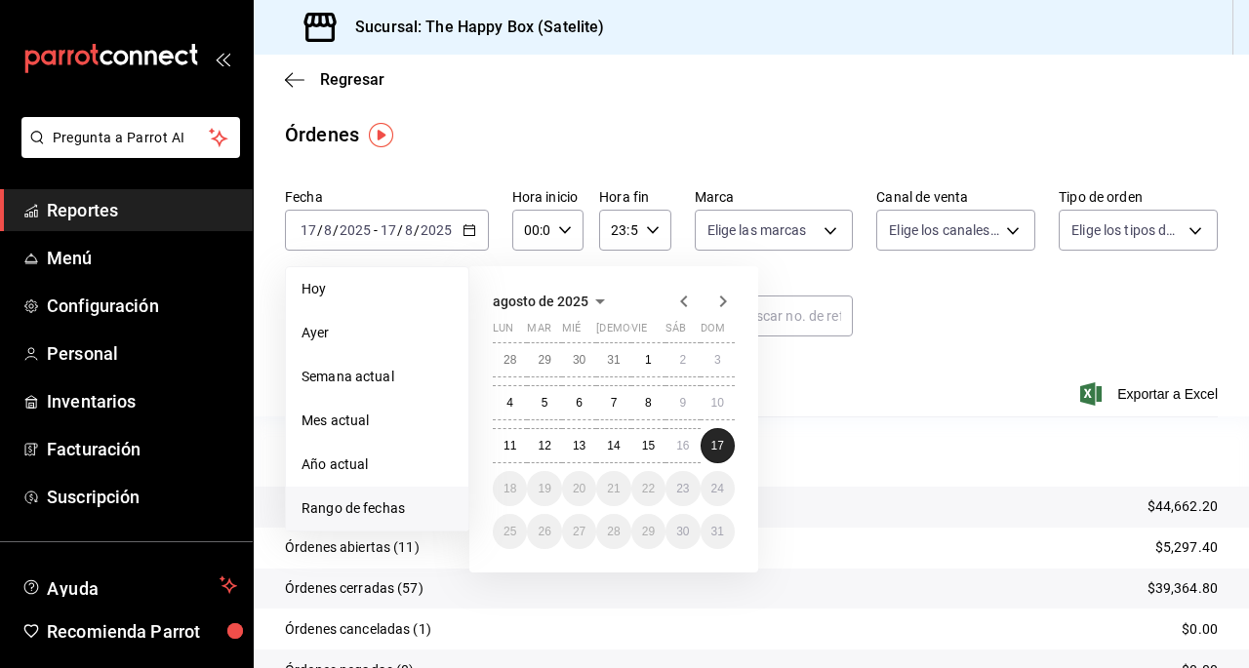
click at [716, 449] on abbr "17" at bounding box center [717, 446] width 13 height 14
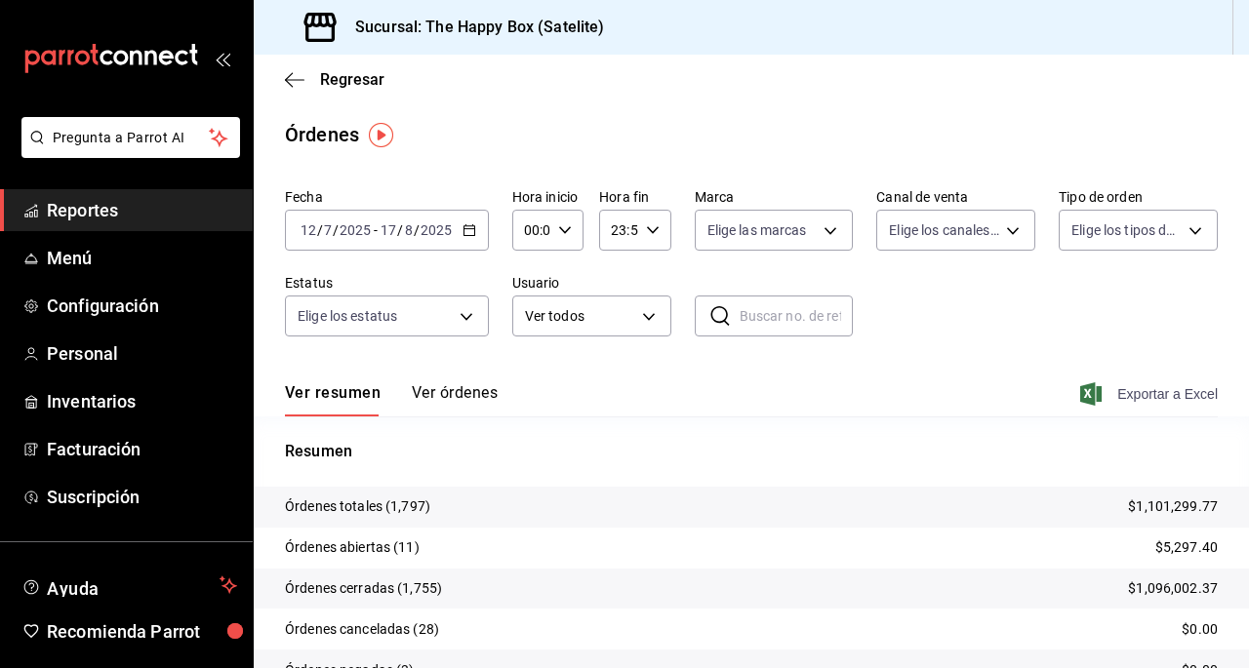
click at [1176, 383] on span "Exportar a Excel" at bounding box center [1151, 393] width 134 height 23
